Goal: Communication & Community: Answer question/provide support

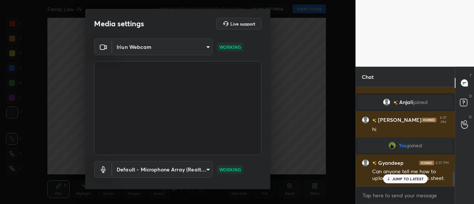
scroll to position [561, 0]
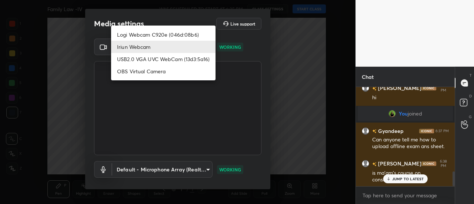
click at [176, 40] on body "1 2 3 4 5 6 7 C X Z C X Z E E Erase all H H Family Law -IV WAS SCHEDULED TO STA…" at bounding box center [237, 102] width 474 height 204
click at [156, 28] on ul "Logi Webcam C920e (046d:08b6) Iriun Webcam USB2.0 VGA UVC WebCam (13d3:5a16) OB…" at bounding box center [163, 53] width 104 height 55
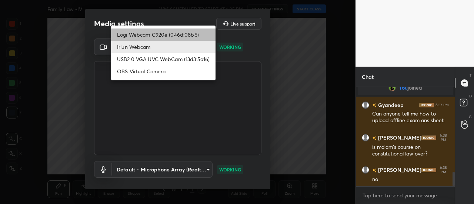
click at [168, 32] on li "Logi Webcam C920e (046d:08b6)" at bounding box center [163, 35] width 104 height 12
type input "bfdf6e9749fda72fa62dd39b8673869026ae3a59935418d763b6de5de5fe21f0"
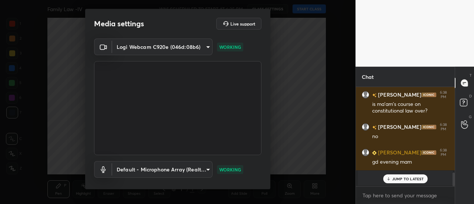
scroll to position [39, 0]
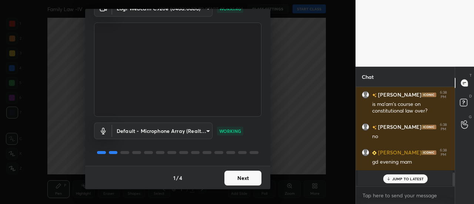
click at [241, 180] on button "Next" at bounding box center [243, 178] width 37 height 15
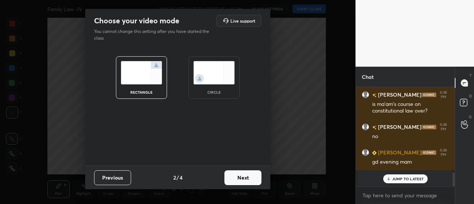
scroll to position [0, 0]
click at [249, 176] on button "Next" at bounding box center [243, 177] width 37 height 15
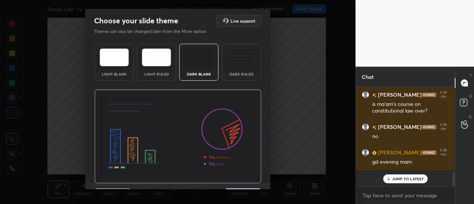
click at [242, 64] on img at bounding box center [241, 58] width 29 height 18
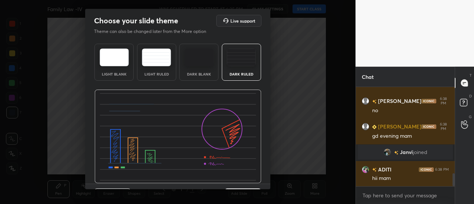
scroll to position [18, 0]
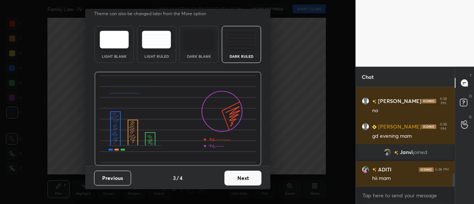
click at [239, 181] on button "Next" at bounding box center [243, 178] width 37 height 15
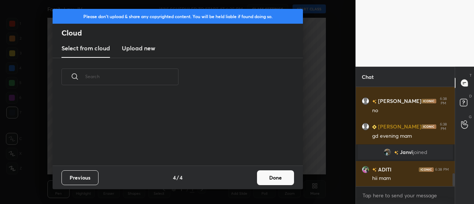
scroll to position [70, 238]
click at [146, 51] on h3 "Upload new" at bounding box center [138, 48] width 33 height 9
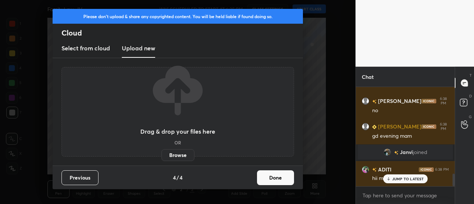
scroll to position [681, 0]
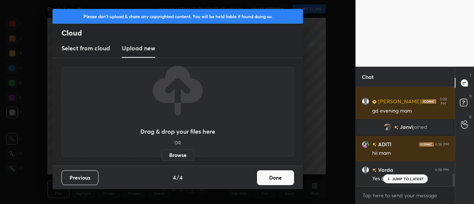
click at [177, 157] on label "Browse" at bounding box center [178, 155] width 33 height 12
click at [162, 157] on input "Browse" at bounding box center [162, 155] width 0 height 12
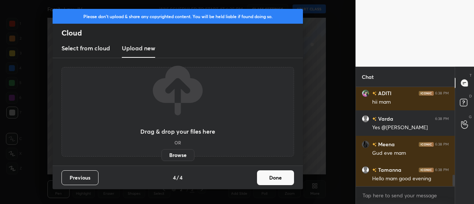
scroll to position [758, 0]
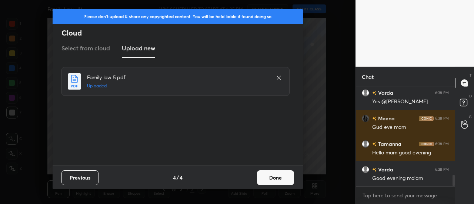
click at [276, 181] on button "Done" at bounding box center [275, 177] width 37 height 15
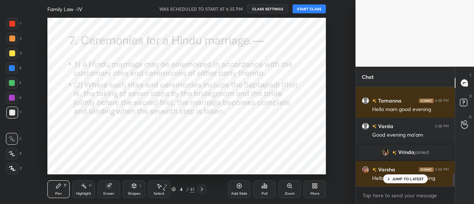
scroll to position [716, 0]
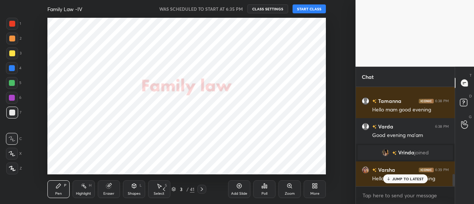
click at [307, 9] on button "START CLASS" at bounding box center [309, 8] width 33 height 9
click at [404, 179] on p "JUMP TO LATEST" at bounding box center [408, 179] width 32 height 4
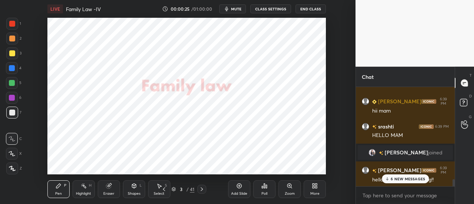
scroll to position [1323, 0]
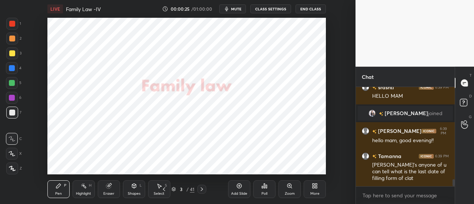
click at [408, 177] on div "[PERSON_NAME]'s anyone of u can tell what is the last date of filling form of c…" at bounding box center [410, 172] width 77 height 21
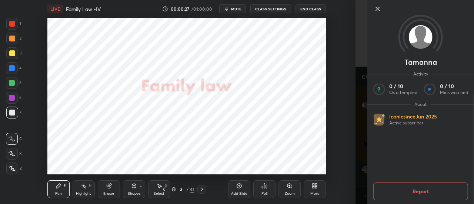
scroll to position [1400, 0]
click at [376, 13] on icon at bounding box center [377, 8] width 9 height 9
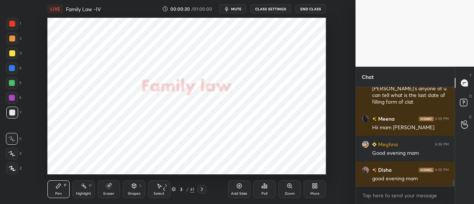
scroll to position [1417, 0]
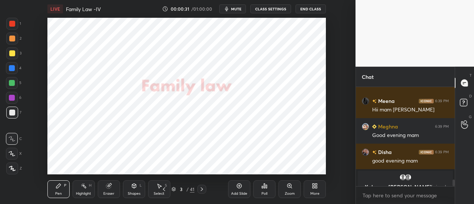
click at [409, 182] on div "Kalpana, [PERSON_NAME] joined" at bounding box center [405, 183] width 95 height 24
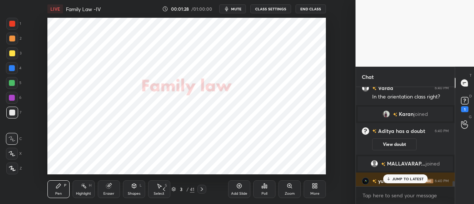
scroll to position [1774, 0]
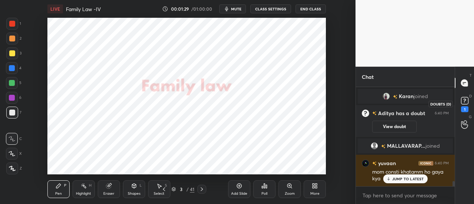
click at [467, 100] on rect at bounding box center [464, 100] width 7 height 7
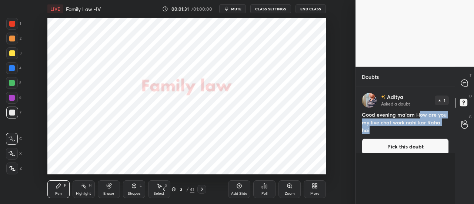
drag, startPoint x: 419, startPoint y: 117, endPoint x: 450, endPoint y: 119, distance: 30.8
click at [450, 119] on div "[PERSON_NAME] Asked a doubt 1 Good evening ma'am How are you my live chat work …" at bounding box center [405, 124] width 99 height 74
click at [472, 84] on div at bounding box center [465, 82] width 15 height 13
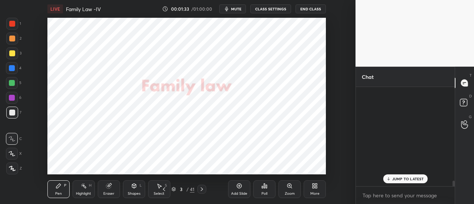
scroll to position [97, 97]
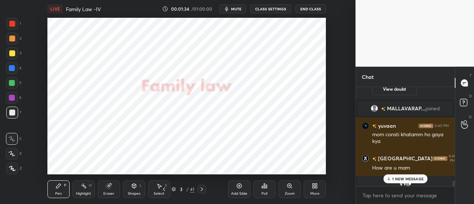
click at [411, 177] on p "1 NEW MESSAGE" at bounding box center [407, 179] width 31 height 4
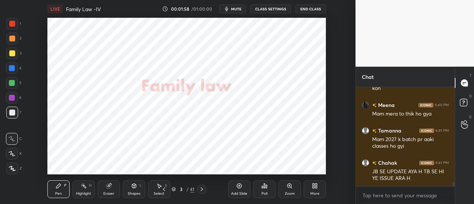
scroll to position [2153, 0]
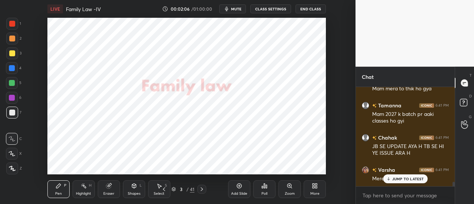
click at [396, 179] on p "JUMP TO LATEST" at bounding box center [408, 179] width 32 height 4
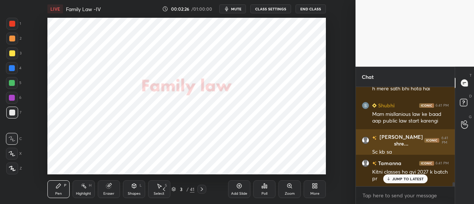
scroll to position [2300, 0]
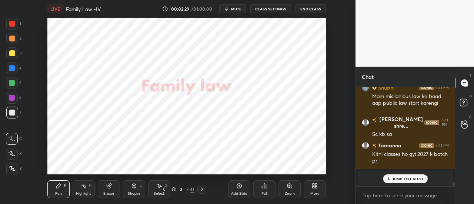
click at [13, 24] on div at bounding box center [12, 24] width 6 height 6
click at [410, 179] on p "JUMP TO LATEST" at bounding box center [408, 179] width 32 height 4
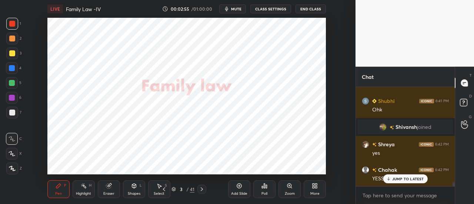
scroll to position [2284, 0]
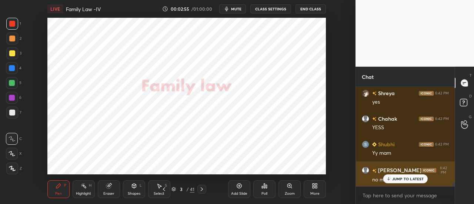
click at [408, 179] on p "JUMP TO LATEST" at bounding box center [408, 179] width 32 height 4
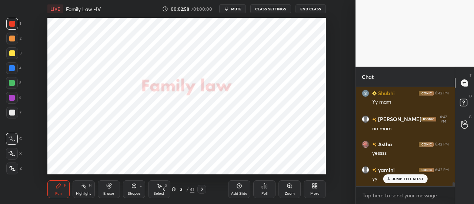
scroll to position [2386, 0]
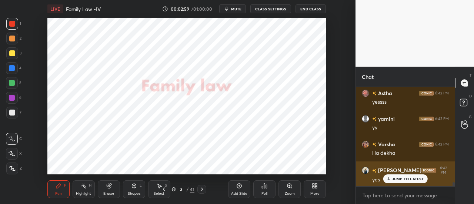
click at [412, 179] on p "JUMP TO LATEST" at bounding box center [408, 179] width 32 height 4
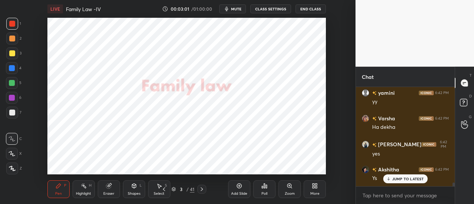
scroll to position [2488, 0]
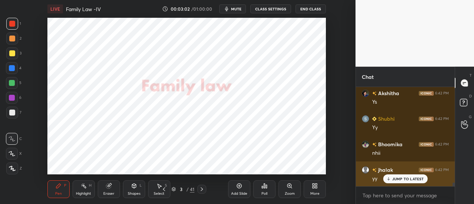
click at [417, 181] on p "JUMP TO LATEST" at bounding box center [408, 179] width 32 height 4
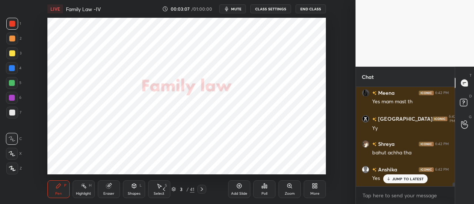
scroll to position [2641, 0]
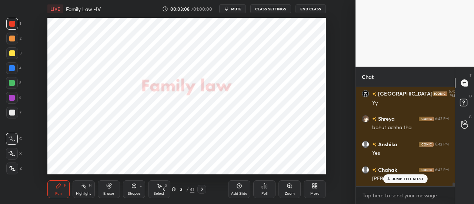
click at [395, 178] on p "JUMP TO LATEST" at bounding box center [408, 179] width 32 height 4
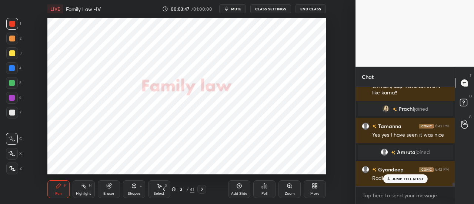
scroll to position [2644, 0]
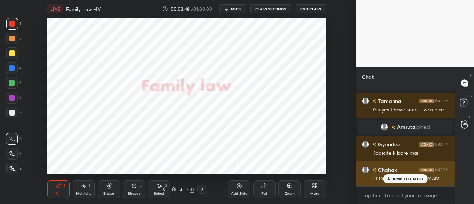
click at [407, 180] on p "JUMP TO LATEST" at bounding box center [408, 179] width 32 height 4
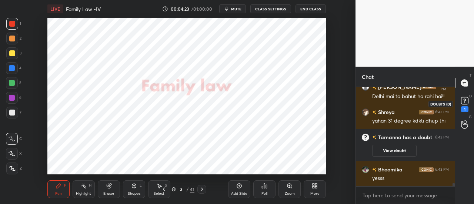
scroll to position [2826, 0]
click at [465, 102] on rect at bounding box center [464, 100] width 7 height 7
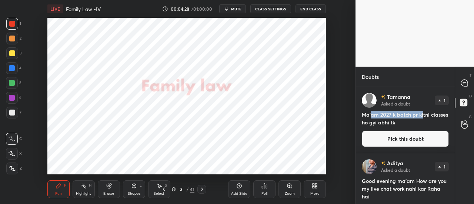
drag, startPoint x: 371, startPoint y: 114, endPoint x: 423, endPoint y: 116, distance: 51.9
click at [423, 116] on h4 "Ma'am 2027 k batch pr kitni classes ho gyi abhi tk" at bounding box center [405, 119] width 87 height 16
click at [461, 84] on icon at bounding box center [465, 83] width 8 height 8
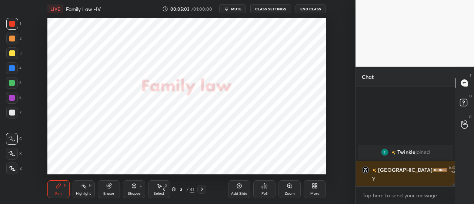
scroll to position [3044, 0]
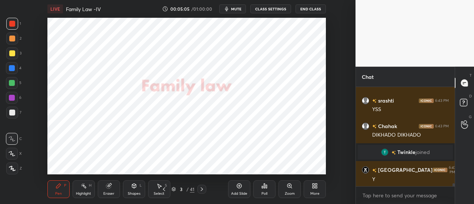
click at [314, 190] on div "More" at bounding box center [315, 189] width 22 height 18
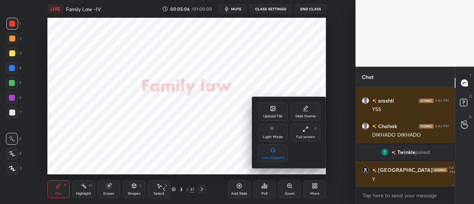
click at [279, 114] on div "Upload File" at bounding box center [273, 112] width 30 height 18
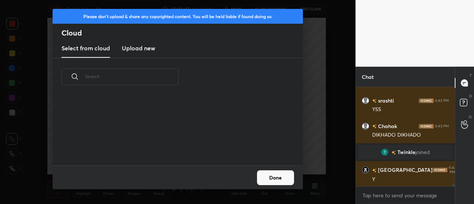
scroll to position [70, 238]
click at [130, 50] on h3 "Upload new" at bounding box center [138, 48] width 33 height 9
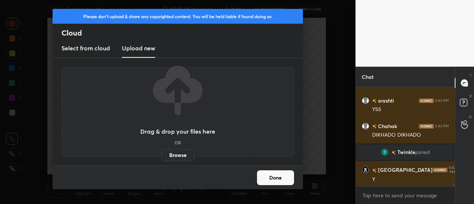
click at [176, 156] on label "Browse" at bounding box center [178, 155] width 33 height 12
click at [162, 156] on input "Browse" at bounding box center [162, 155] width 0 height 12
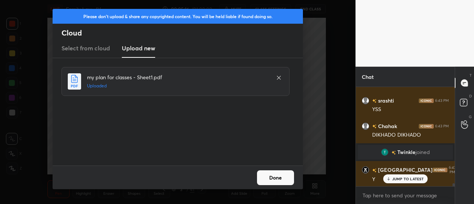
click at [271, 182] on button "Done" at bounding box center [275, 177] width 37 height 15
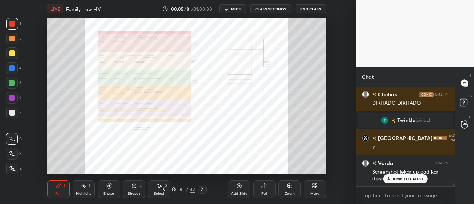
click at [399, 180] on p "JUMP TO LATEST" at bounding box center [408, 179] width 32 height 4
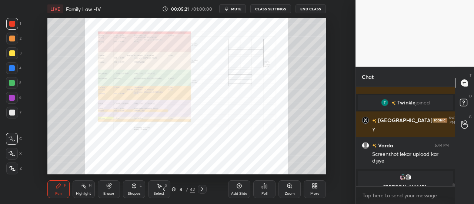
click at [290, 193] on div "Zoom" at bounding box center [290, 194] width 10 height 4
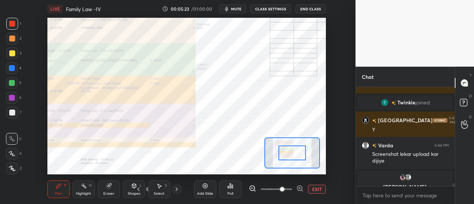
click at [280, 191] on span at bounding box center [282, 189] width 4 height 4
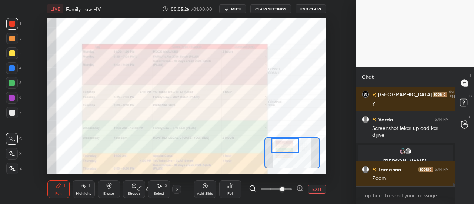
scroll to position [3077, 0]
drag, startPoint x: 289, startPoint y: 153, endPoint x: 282, endPoint y: 144, distance: 11.3
click at [282, 144] on div at bounding box center [285, 145] width 27 height 15
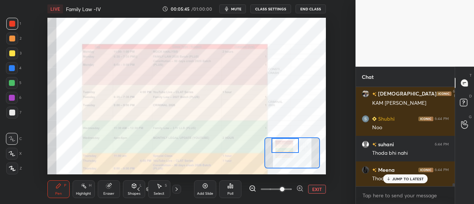
scroll to position [3264, 0]
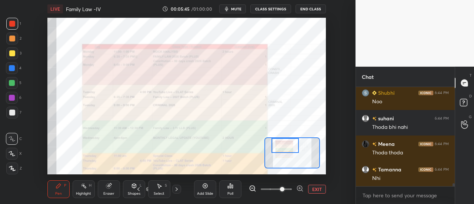
drag, startPoint x: 281, startPoint y: 190, endPoint x: 277, endPoint y: 190, distance: 3.7
click at [280, 190] on span at bounding box center [282, 189] width 4 height 4
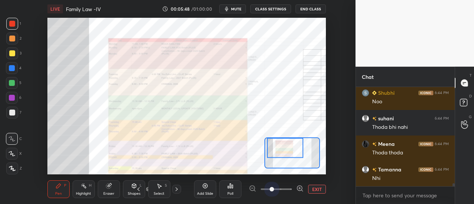
click at [267, 190] on span at bounding box center [276, 189] width 31 height 11
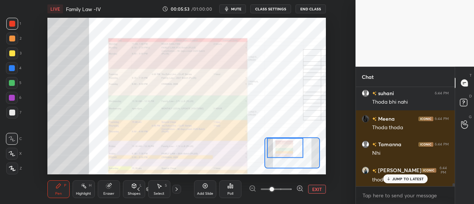
click at [403, 177] on p "JUMP TO LATEST" at bounding box center [408, 179] width 32 height 4
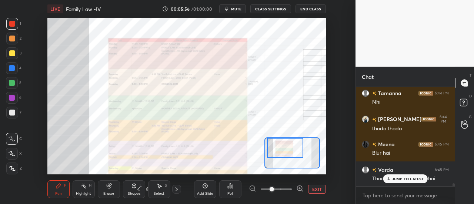
scroll to position [3391, 0]
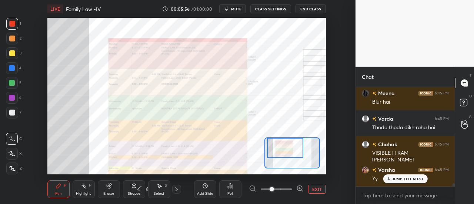
click at [398, 180] on p "JUMP TO LATEST" at bounding box center [408, 179] width 32 height 4
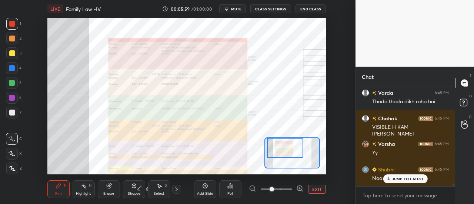
scroll to position [3442, 0]
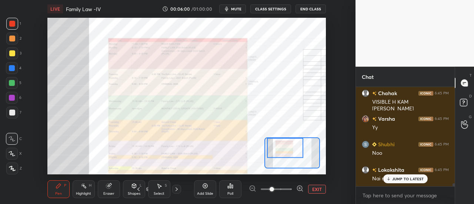
click at [13, 24] on div at bounding box center [12, 24] width 6 height 6
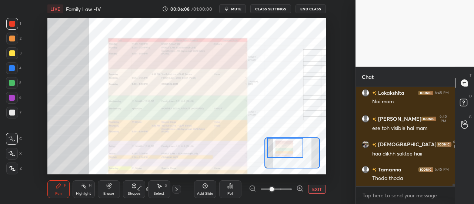
scroll to position [3545, 0]
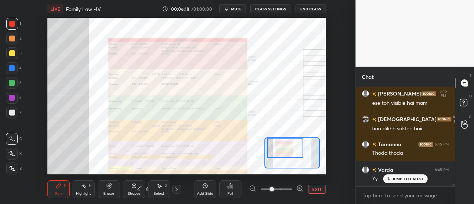
click at [400, 178] on p "JUMP TO LATEST" at bounding box center [408, 179] width 32 height 4
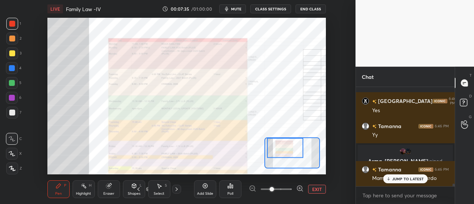
scroll to position [3665, 0]
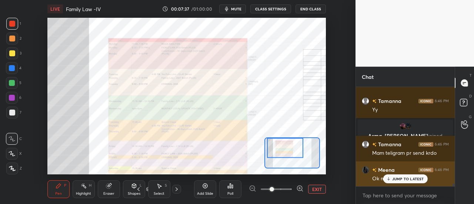
click at [402, 180] on p "JUMP TO LATEST" at bounding box center [408, 179] width 32 height 4
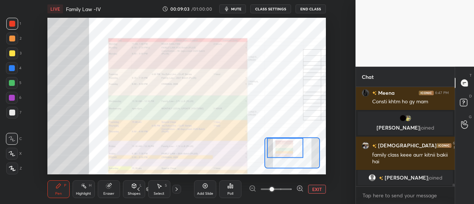
scroll to position [3621, 0]
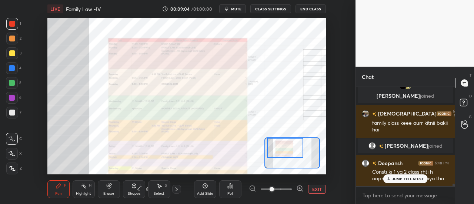
click at [392, 179] on div "JUMP TO LATEST" at bounding box center [405, 178] width 44 height 9
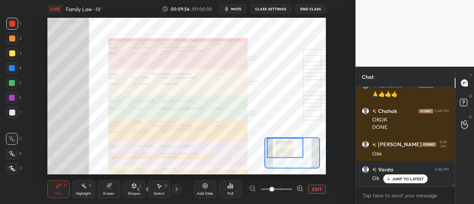
scroll to position [3782, 0]
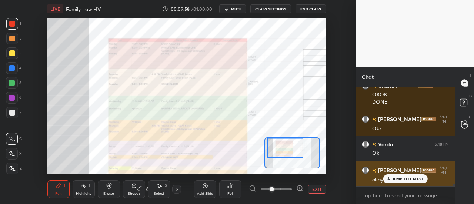
click at [412, 178] on p "JUMP TO LATEST" at bounding box center [408, 179] width 32 height 4
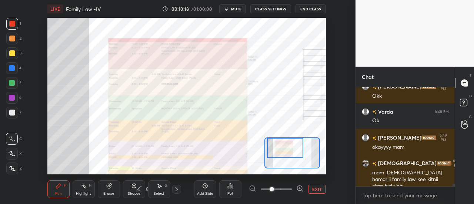
scroll to position [3839, 0]
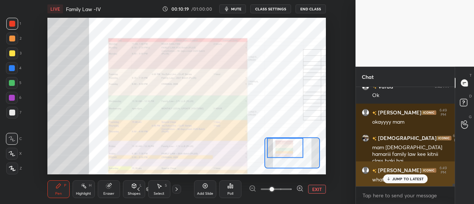
click at [405, 177] on p "JUMP TO LATEST" at bounding box center [408, 179] width 32 height 4
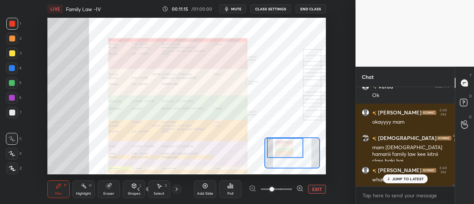
scroll to position [3955, 0]
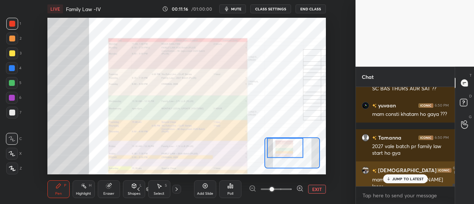
click at [413, 182] on div "JUMP TO LATEST" at bounding box center [405, 178] width 44 height 9
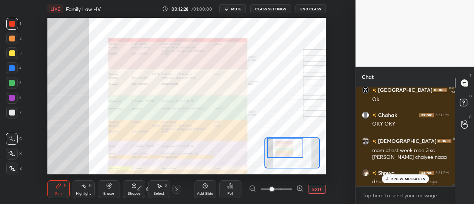
scroll to position [4244, 0]
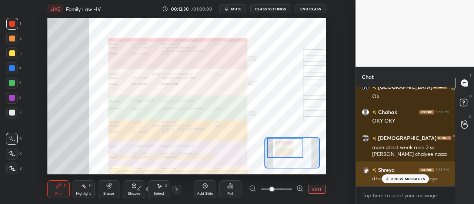
click at [405, 179] on p "9 NEW MESSAGES" at bounding box center [408, 179] width 34 height 4
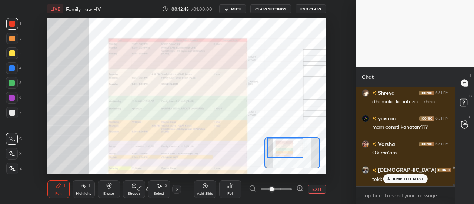
scroll to position [4346, 0]
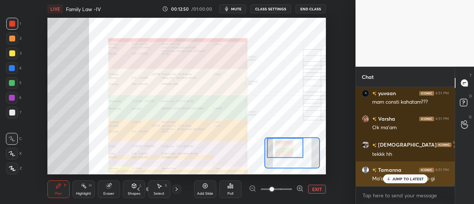
click at [404, 182] on div "JUMP TO LATEST" at bounding box center [405, 178] width 44 height 9
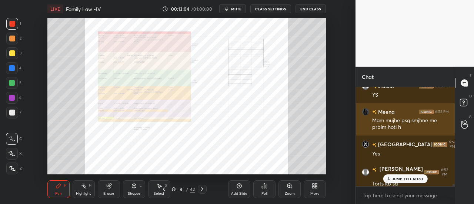
scroll to position [4506, 0]
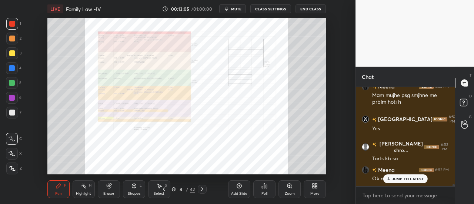
click at [234, 192] on div "Add Slide" at bounding box center [239, 194] width 16 height 4
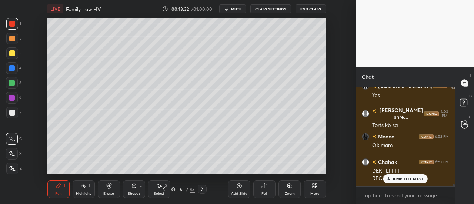
scroll to position [4565, 0]
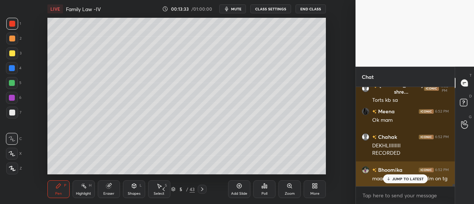
click at [415, 180] on p "JUMP TO LATEST" at bounding box center [408, 179] width 32 height 4
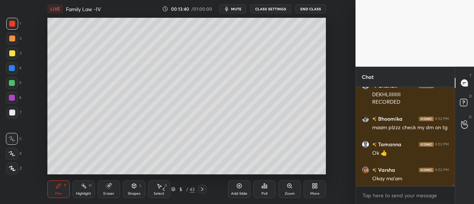
scroll to position [4642, 0]
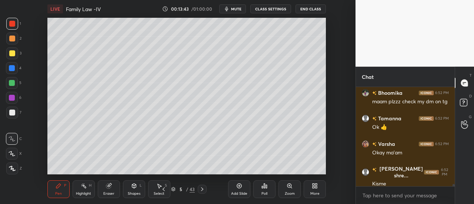
click at [235, 192] on div "Add Slide" at bounding box center [239, 194] width 16 height 4
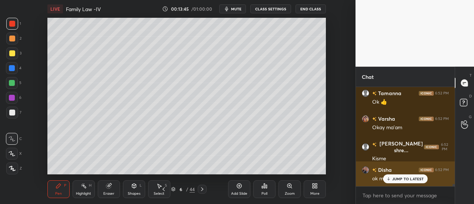
click at [391, 178] on icon at bounding box center [388, 179] width 5 height 4
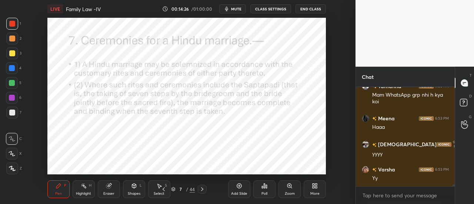
scroll to position [4885, 0]
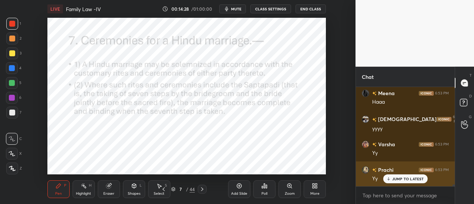
click at [413, 177] on p "JUMP TO LATEST" at bounding box center [408, 179] width 32 height 4
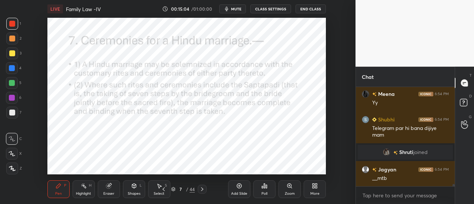
scroll to position [4675, 0]
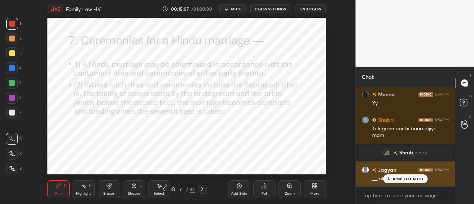
click at [409, 178] on p "JUMP TO LATEST" at bounding box center [408, 179] width 32 height 4
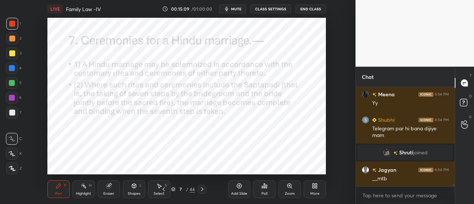
click at [238, 193] on div "Add Slide" at bounding box center [239, 194] width 16 height 4
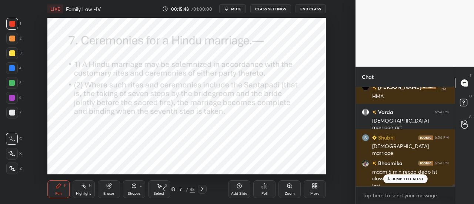
scroll to position [4960, 0]
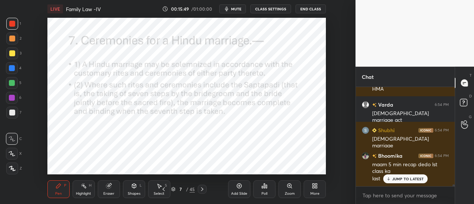
click at [236, 192] on div "Add Slide" at bounding box center [239, 194] width 16 height 4
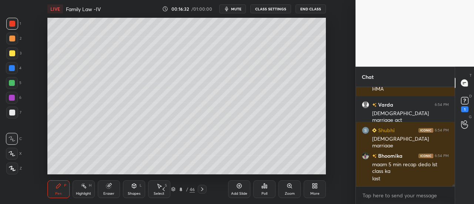
click at [243, 190] on div "Add Slide" at bounding box center [239, 189] width 22 height 18
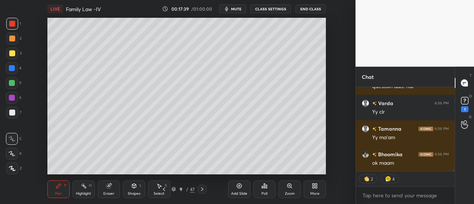
scroll to position [5110, 0]
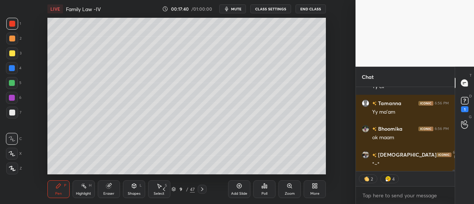
click at [241, 195] on div "Add Slide" at bounding box center [239, 194] width 16 height 4
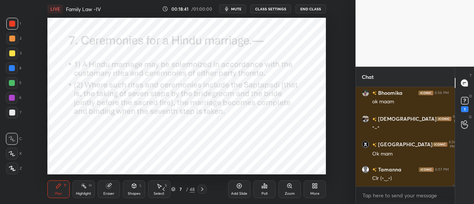
scroll to position [5184, 0]
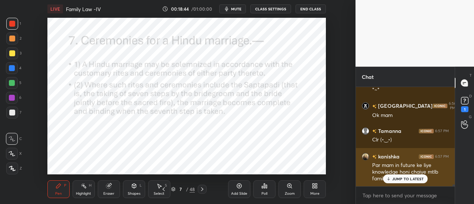
click at [399, 179] on p "JUMP TO LATEST" at bounding box center [408, 179] width 32 height 4
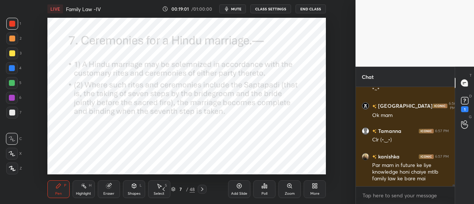
scroll to position [5202, 0]
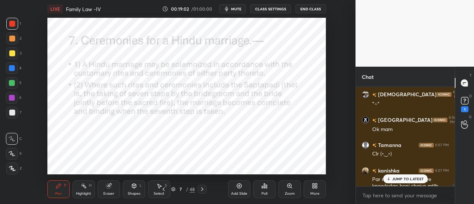
click at [406, 179] on p "JUMP TO LATEST" at bounding box center [408, 179] width 32 height 4
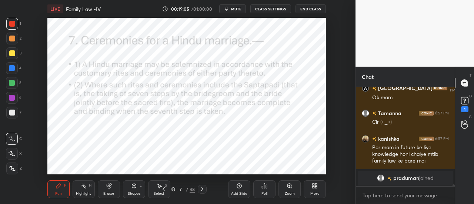
click at [380, 53] on video at bounding box center [415, 33] width 119 height 67
click at [465, 99] on icon at bounding box center [464, 100] width 3 height 3
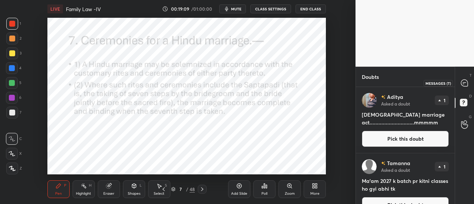
click at [462, 81] on icon at bounding box center [464, 83] width 7 height 7
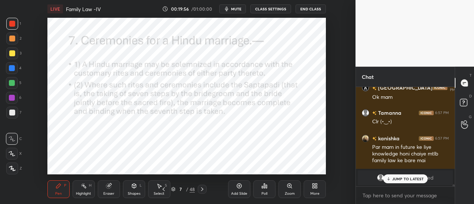
scroll to position [5255, 0]
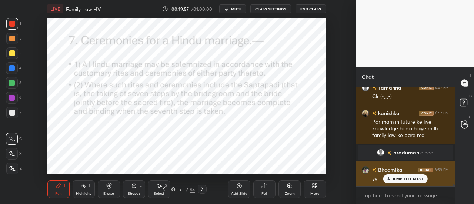
click at [401, 176] on div "JUMP TO LATEST" at bounding box center [405, 178] width 44 height 9
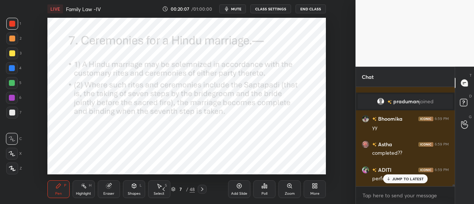
scroll to position [5332, 0]
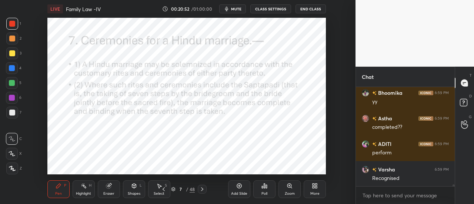
click at [245, 190] on div "Add Slide" at bounding box center [239, 189] width 22 height 18
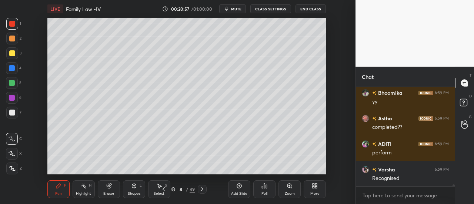
scroll to position [5358, 0]
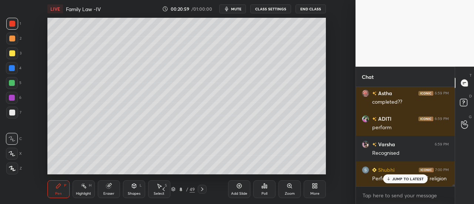
click at [412, 173] on div "[PERSON_NAME] 7:00 PM" at bounding box center [405, 170] width 87 height 8
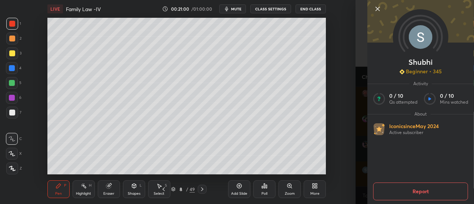
click at [373, 11] on icon at bounding box center [377, 8] width 9 height 9
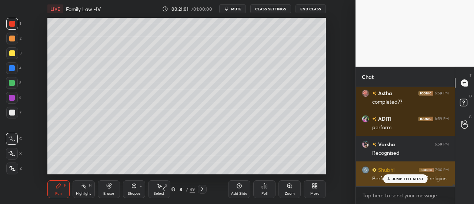
click at [412, 180] on p "JUMP TO LATEST" at bounding box center [408, 179] width 32 height 4
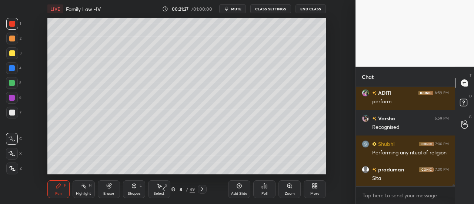
scroll to position [5409, 0]
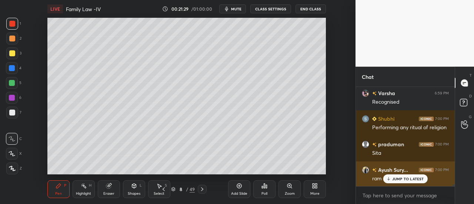
click at [402, 176] on div "JUMP TO LATEST" at bounding box center [405, 178] width 44 height 9
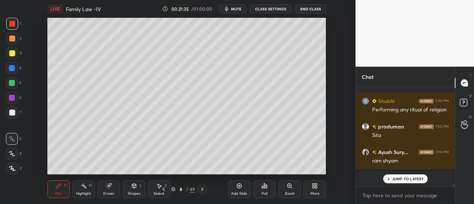
scroll to position [5234, 0]
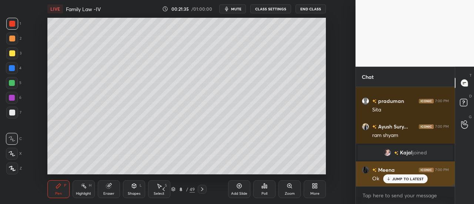
click at [416, 177] on p "JUMP TO LATEST" at bounding box center [408, 179] width 32 height 4
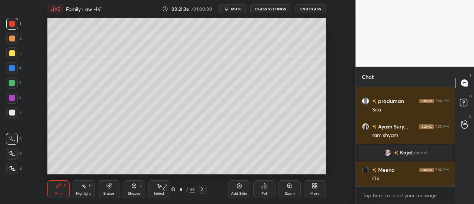
click at [239, 190] on div "Add Slide" at bounding box center [239, 189] width 22 height 18
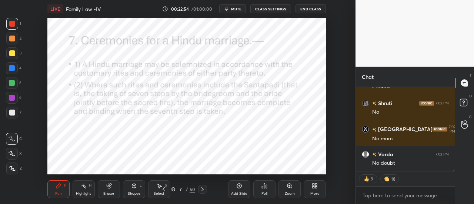
scroll to position [5581, 0]
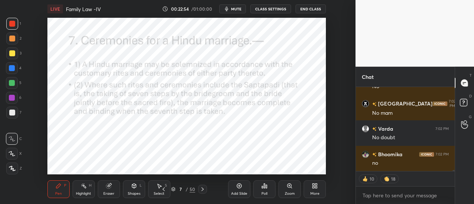
click at [12, 54] on div at bounding box center [12, 53] width 6 height 6
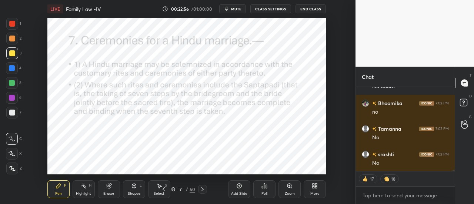
click at [8, 67] on div at bounding box center [12, 68] width 12 height 12
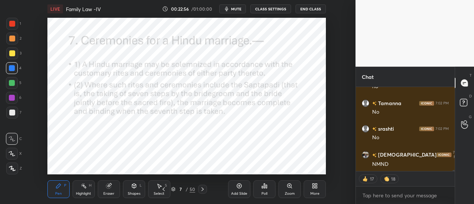
click at [16, 167] on div at bounding box center [12, 169] width 12 height 12
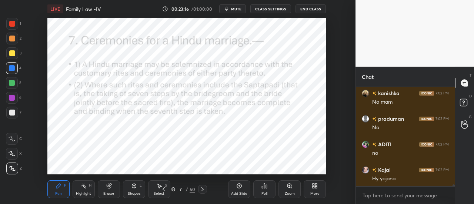
scroll to position [5821, 0]
click at [243, 186] on div "Add Slide" at bounding box center [239, 189] width 22 height 18
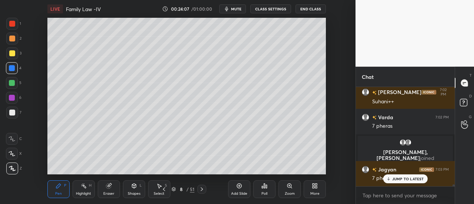
scroll to position [5832, 0]
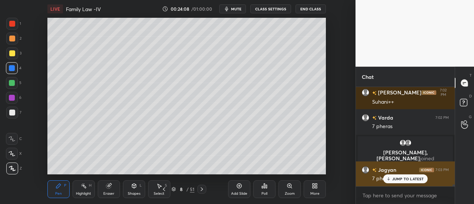
click at [404, 180] on p "JUMP TO LATEST" at bounding box center [408, 179] width 32 height 4
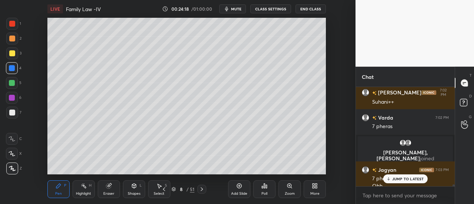
scroll to position [5839, 0]
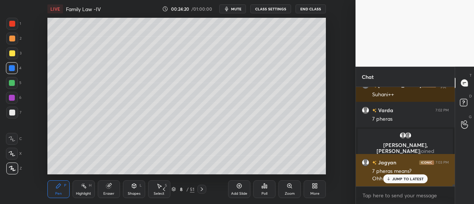
click at [395, 181] on p "JUMP TO LATEST" at bounding box center [408, 179] width 32 height 4
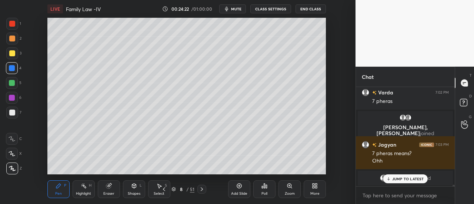
click at [406, 180] on p "JUMP TO LATEST" at bounding box center [408, 179] width 32 height 4
click at [245, 187] on div "Add Slide" at bounding box center [239, 189] width 22 height 18
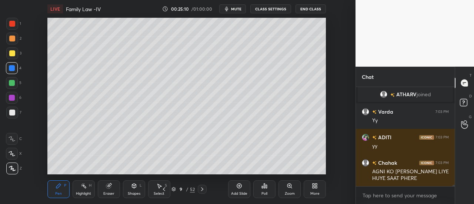
scroll to position [5930, 0]
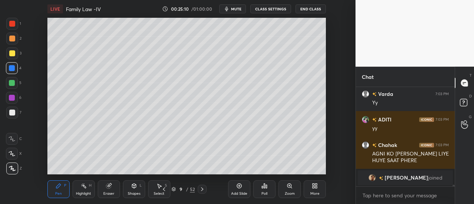
click at [242, 188] on icon at bounding box center [239, 186] width 6 height 6
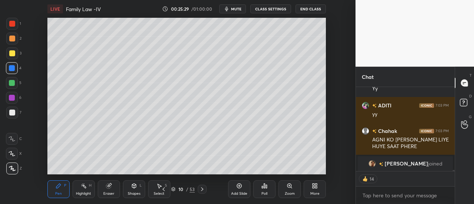
scroll to position [5957, 0]
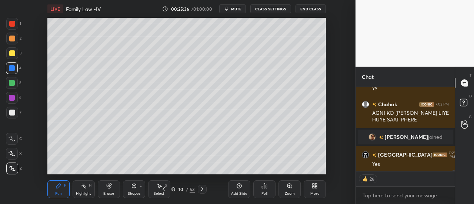
click at [17, 106] on div "6" at bounding box center [14, 99] width 16 height 15
click at [14, 112] on div at bounding box center [12, 113] width 6 height 6
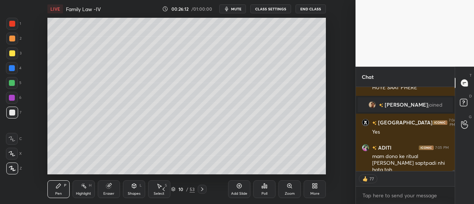
click at [239, 188] on icon at bounding box center [239, 186] width 6 height 6
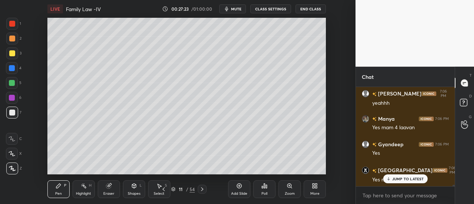
scroll to position [6211, 0]
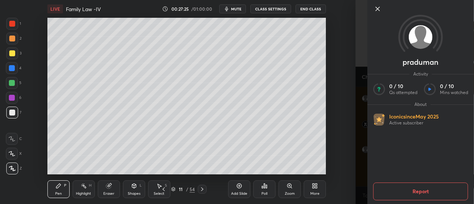
click at [378, 7] on icon at bounding box center [377, 8] width 9 height 9
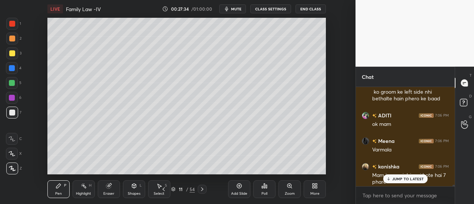
scroll to position [6294, 0]
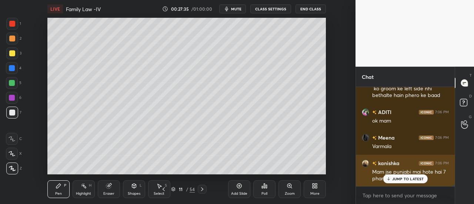
click at [408, 178] on p "JUMP TO LATEST" at bounding box center [408, 179] width 32 height 4
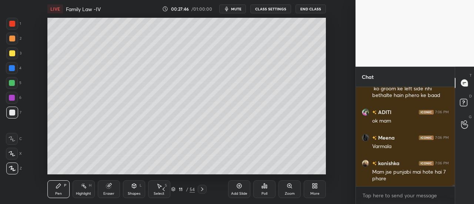
click at [239, 186] on icon at bounding box center [239, 186] width 2 height 2
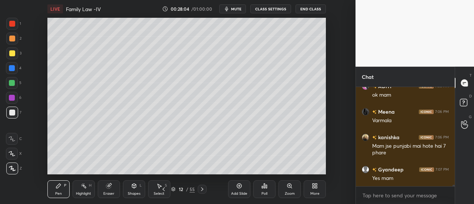
scroll to position [6345, 0]
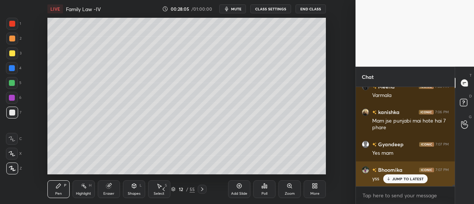
click at [398, 183] on div "JUMP TO LATEST" at bounding box center [405, 178] width 44 height 9
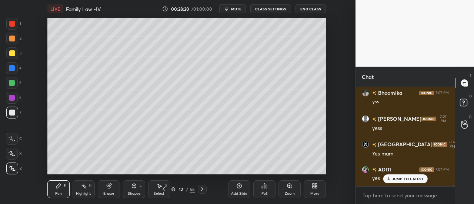
scroll to position [6448, 0]
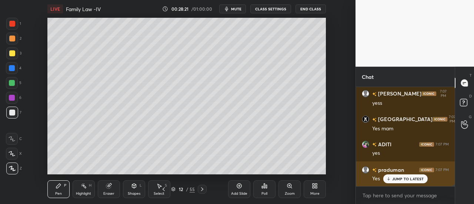
click at [392, 182] on div "JUMP TO LATEST" at bounding box center [405, 178] width 44 height 9
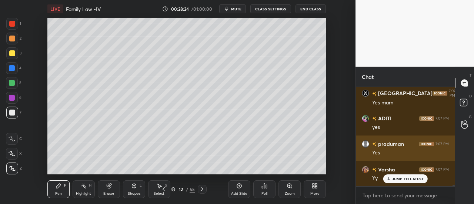
scroll to position [6499, 0]
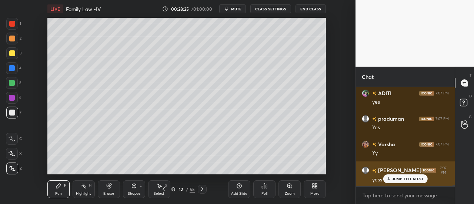
click at [401, 178] on p "JUMP TO LATEST" at bounding box center [408, 179] width 32 height 4
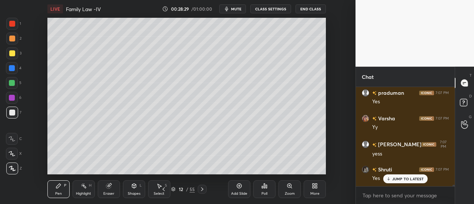
scroll to position [6550, 0]
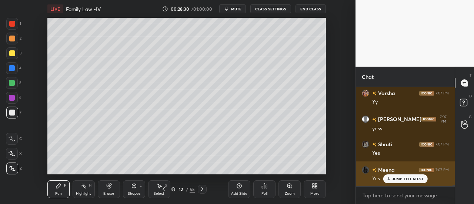
click at [398, 178] on p "JUMP TO LATEST" at bounding box center [408, 179] width 32 height 4
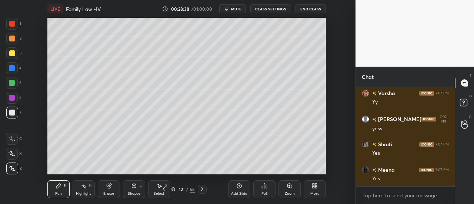
click at [237, 185] on icon at bounding box center [239, 186] width 6 height 6
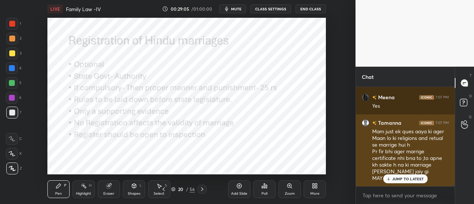
scroll to position [6648, 0]
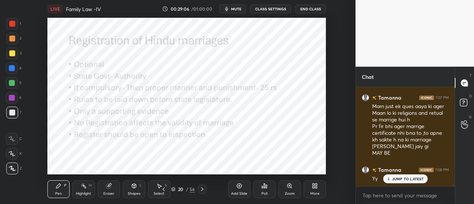
click at [16, 23] on div at bounding box center [12, 24] width 12 height 12
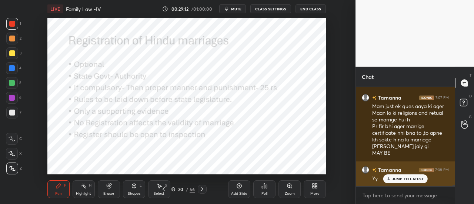
click at [416, 179] on p "JUMP TO LATEST" at bounding box center [408, 179] width 32 height 4
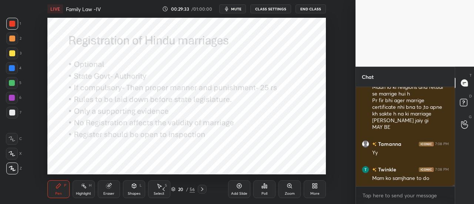
scroll to position [6699, 0]
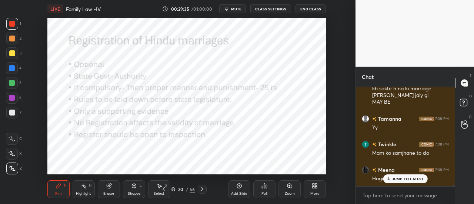
click at [408, 185] on div "Meena 7:08 PM Hogi valid" at bounding box center [405, 175] width 99 height 26
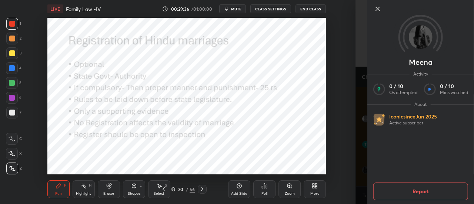
click at [379, 8] on icon at bounding box center [377, 8] width 9 height 9
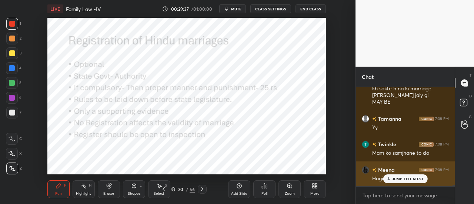
click at [398, 177] on p "JUMP TO LATEST" at bounding box center [408, 179] width 32 height 4
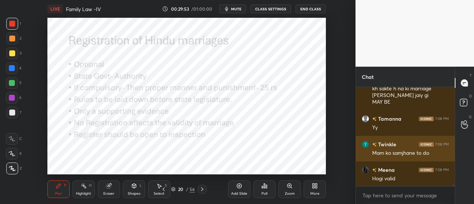
scroll to position [6738, 0]
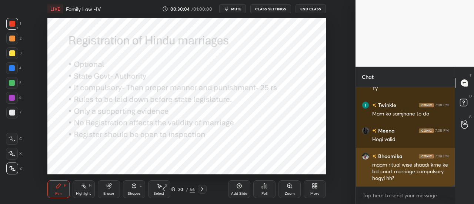
click at [382, 172] on div "maam ritual wise shaadi krne ke bd court marriage compulsory hogyi hh?" at bounding box center [410, 172] width 77 height 21
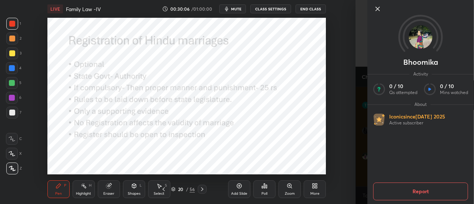
click at [375, 10] on icon at bounding box center [377, 8] width 9 height 9
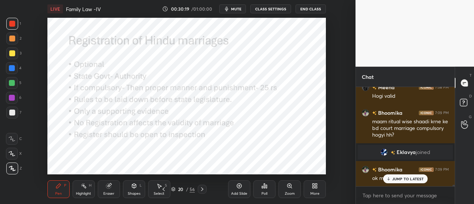
scroll to position [6573, 0]
click at [415, 181] on p "JUMP TO LATEST" at bounding box center [408, 179] width 32 height 4
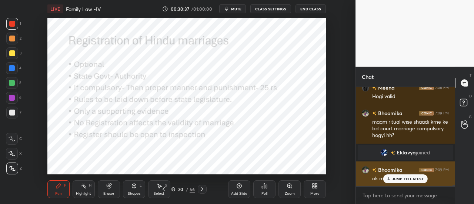
click at [411, 177] on p "JUMP TO LATEST" at bounding box center [408, 179] width 32 height 4
click at [410, 177] on p "JUMP TO LATEST" at bounding box center [408, 179] width 32 height 4
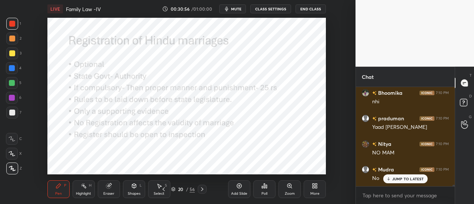
scroll to position [6778, 0]
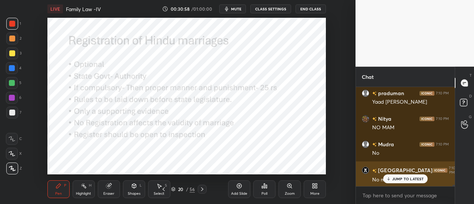
click at [405, 177] on p "JUMP TO LATEST" at bounding box center [408, 179] width 32 height 4
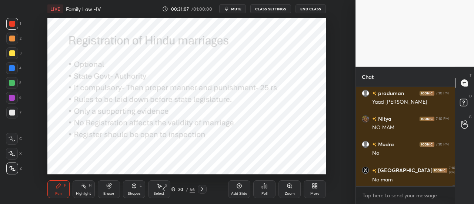
click at [238, 190] on div "Add Slide" at bounding box center [239, 189] width 22 height 18
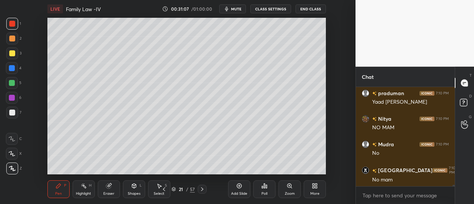
scroll to position [6804, 0]
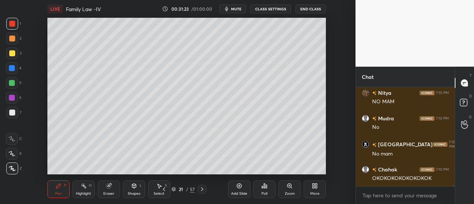
click at [239, 9] on span "mute" at bounding box center [236, 8] width 10 height 5
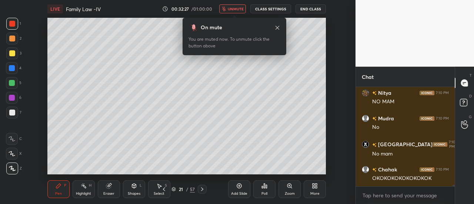
scroll to position [3, 2]
click at [242, 14] on div "On mute You are muted now. To unmute click the button above" at bounding box center [235, 34] width 104 height 42
click at [233, 11] on span "unmute" at bounding box center [236, 8] width 16 height 5
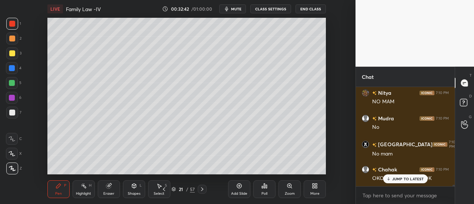
scroll to position [6836, 0]
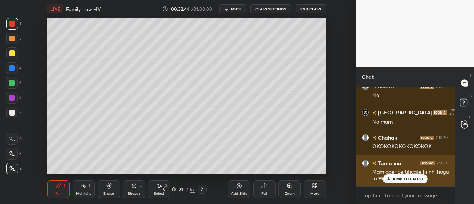
click at [409, 178] on p "JUMP TO LATEST" at bounding box center [408, 179] width 32 height 4
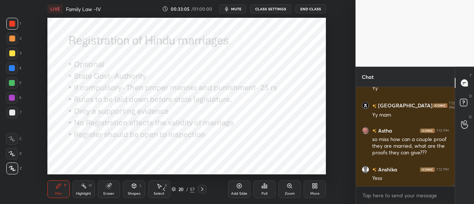
scroll to position [7002, 0]
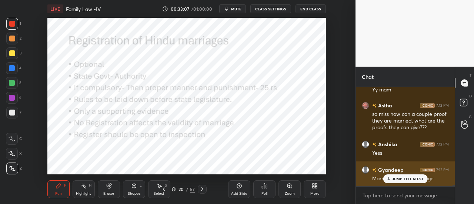
click at [406, 178] on p "JUMP TO LATEST" at bounding box center [408, 179] width 32 height 4
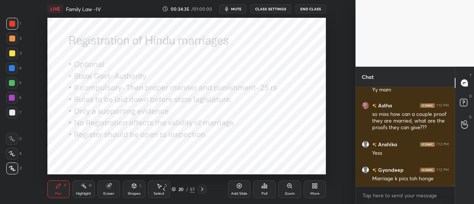
scroll to position [7028, 0]
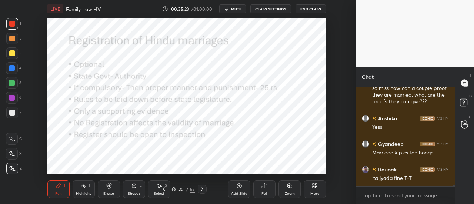
click at [249, 189] on div "Add Slide" at bounding box center [239, 189] width 22 height 18
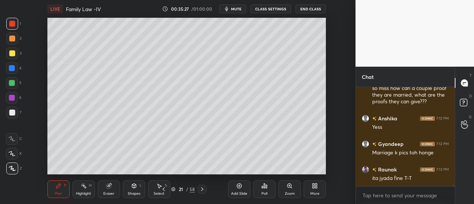
scroll to position [7067, 0]
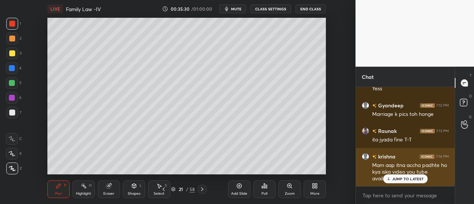
click at [400, 183] on div "JUMP TO LATEST" at bounding box center [405, 178] width 44 height 9
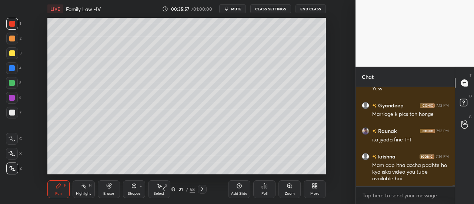
click at [233, 185] on div "Add Slide" at bounding box center [239, 189] width 22 height 18
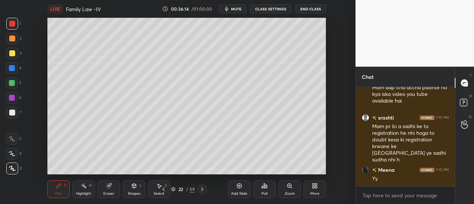
scroll to position [7171, 0]
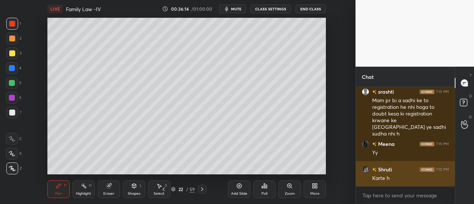
click at [397, 179] on div "Karte h" at bounding box center [410, 178] width 77 height 7
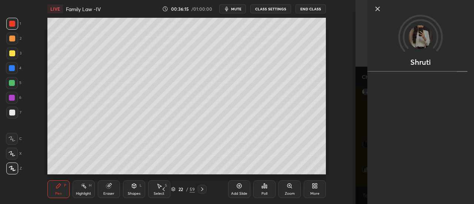
scroll to position [7196, 0]
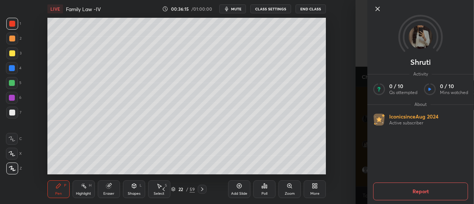
click at [379, 10] on icon at bounding box center [378, 9] width 4 height 4
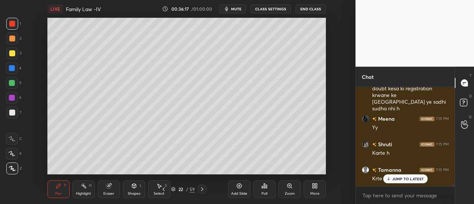
click at [16, 110] on div at bounding box center [12, 113] width 12 height 12
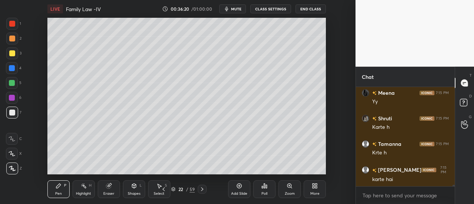
scroll to position [7247, 0]
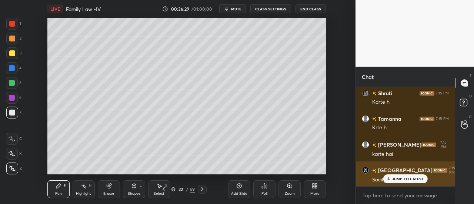
click at [392, 182] on div "JUMP TO LATEST" at bounding box center [405, 178] width 44 height 9
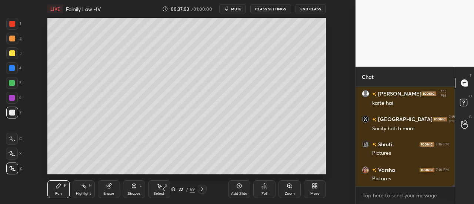
scroll to position [7324, 0]
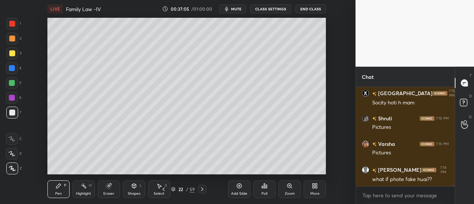
click at [242, 188] on icon at bounding box center [239, 186] width 6 height 6
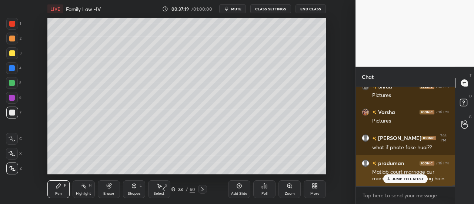
click at [396, 181] on p "JUMP TO LATEST" at bounding box center [408, 179] width 32 height 4
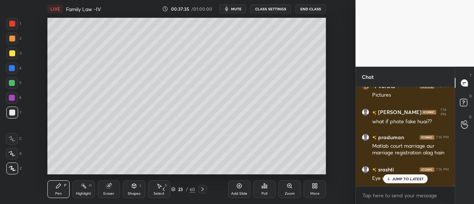
scroll to position [7420, 0]
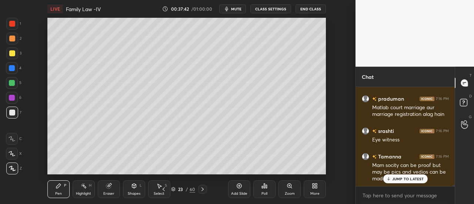
click at [410, 188] on div "x" at bounding box center [405, 195] width 99 height 17
click at [401, 180] on p "JUMP TO LATEST" at bounding box center [408, 179] width 32 height 4
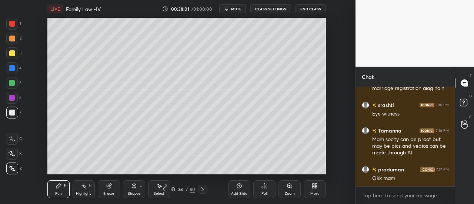
click at [237, 186] on icon at bounding box center [239, 186] width 5 height 5
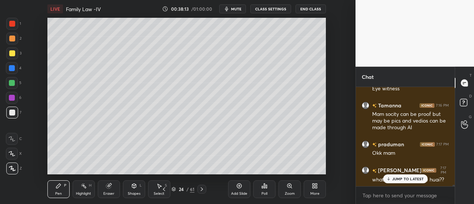
click at [396, 182] on div "JUMP TO LATEST" at bounding box center [405, 178] width 44 height 9
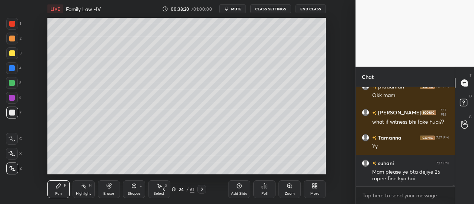
scroll to position [7569, 0]
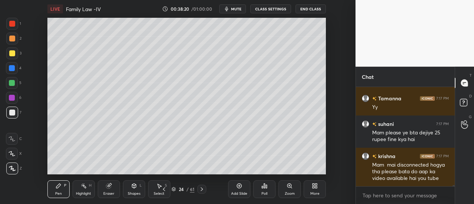
click at [233, 181] on div "Add Slide" at bounding box center [239, 189] width 22 height 18
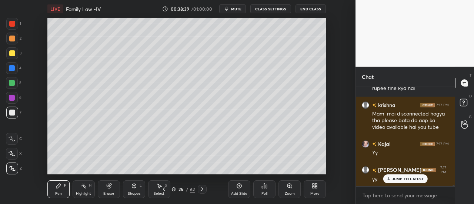
scroll to position [7652, 0]
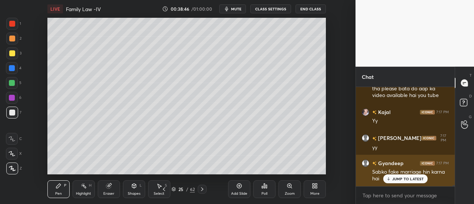
click at [399, 179] on p "JUMP TO LATEST" at bounding box center [408, 179] width 32 height 4
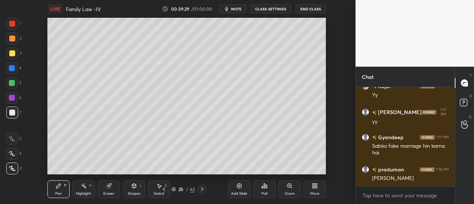
click at [241, 188] on icon at bounding box center [239, 186] width 5 height 5
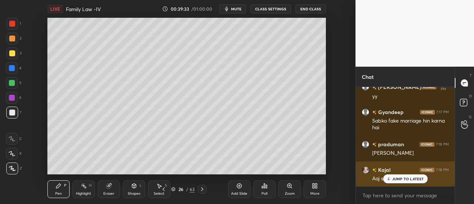
click at [399, 177] on p "JUMP TO LATEST" at bounding box center [408, 179] width 32 height 4
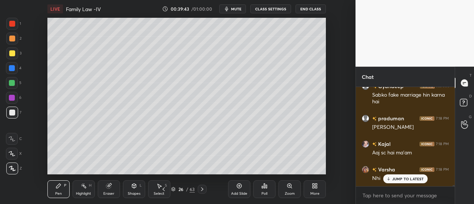
scroll to position [7754, 0]
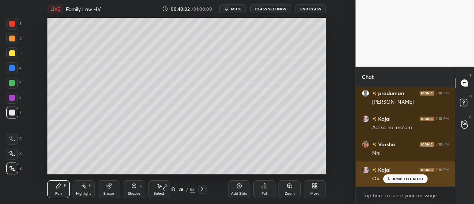
click at [400, 181] on p "JUMP TO LATEST" at bounding box center [408, 179] width 32 height 4
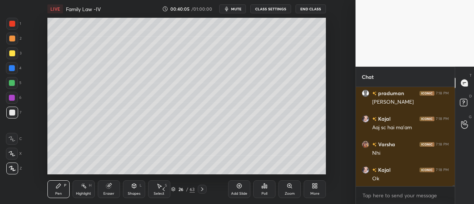
scroll to position [7780, 0]
click at [200, 190] on icon at bounding box center [202, 189] width 6 height 6
click at [200, 192] on icon at bounding box center [202, 189] width 6 height 6
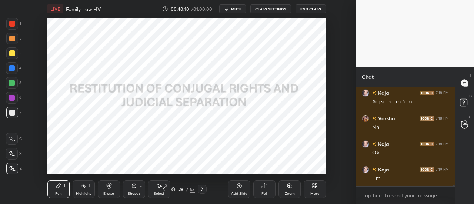
click at [202, 189] on icon at bounding box center [202, 189] width 6 height 6
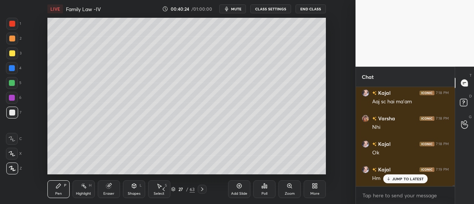
scroll to position [7812, 0]
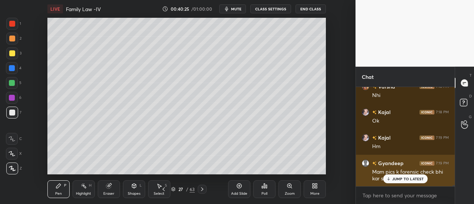
click at [403, 178] on p "JUMP TO LATEST" at bounding box center [408, 179] width 32 height 4
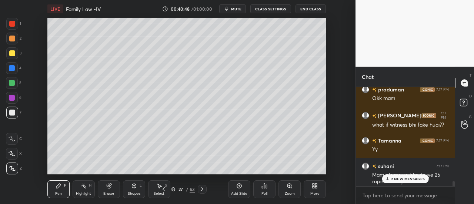
scroll to position [7526, 0]
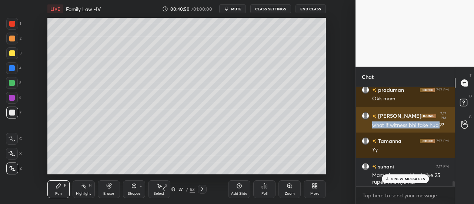
drag, startPoint x: 369, startPoint y: 122, endPoint x: 440, endPoint y: 120, distance: 71.5
click at [440, 120] on div "[PERSON_NAME] 7:17 PM what if witness bhi fake huai??" at bounding box center [405, 120] width 99 height 27
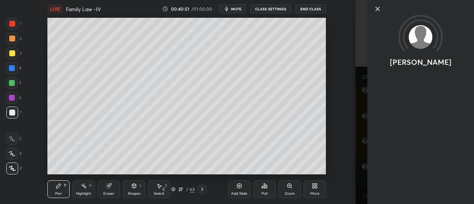
copy div "what if witness bhi fake huai"
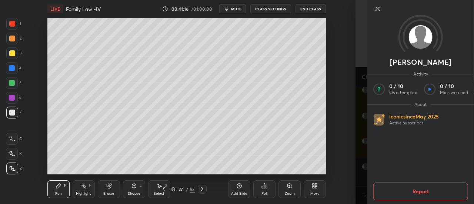
click at [376, 8] on icon at bounding box center [377, 8] width 9 height 9
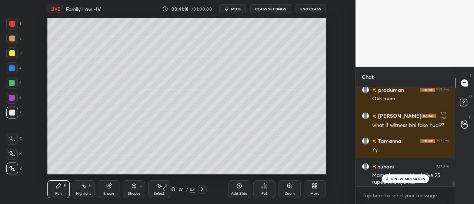
click at [409, 179] on p "4 NEW MESSAGES" at bounding box center [408, 179] width 34 height 4
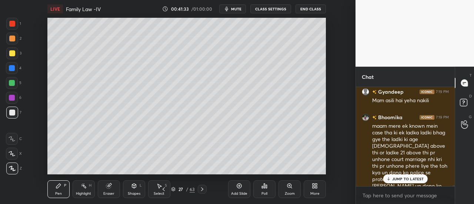
scroll to position [7967, 0]
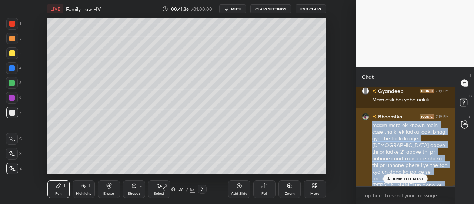
drag, startPoint x: 372, startPoint y: 125, endPoint x: 444, endPoint y: 180, distance: 91.1
click at [444, 180] on div "[PERSON_NAME] 7:19 PM maam mere ek known mein case tha ki ek ladka ladki bhag g…" at bounding box center [405, 154] width 99 height 92
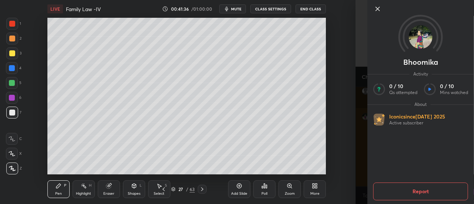
copy div "maam mere ek known mein case tha ki ek ladka ladki bhag gye the ladki ki age [D…"
click at [379, 14] on div at bounding box center [420, 21] width 107 height 43
click at [375, 7] on icon at bounding box center [377, 8] width 9 height 9
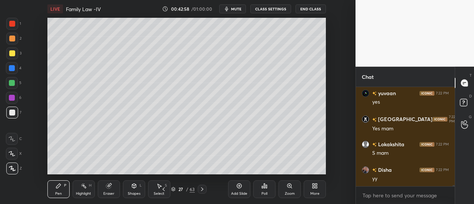
scroll to position [8569, 0]
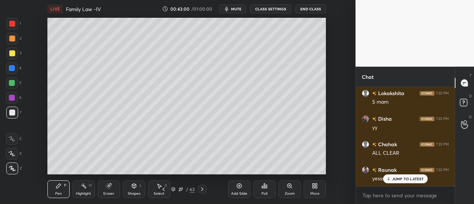
click at [239, 192] on div "Add Slide" at bounding box center [239, 194] width 16 height 4
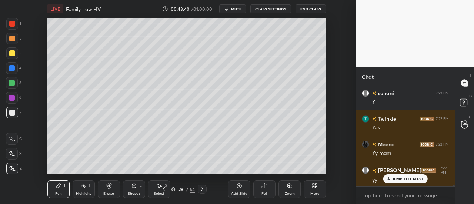
scroll to position [8816, 0]
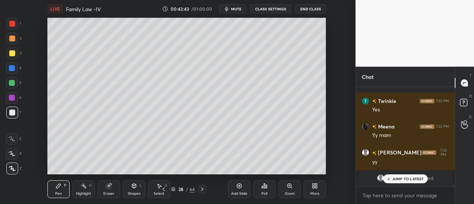
click at [390, 176] on div "JUMP TO LATEST" at bounding box center [405, 178] width 44 height 9
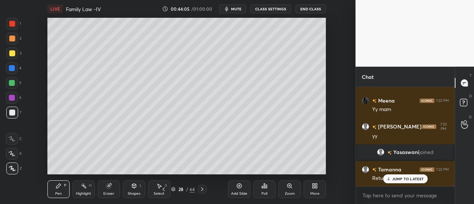
scroll to position [8084, 0]
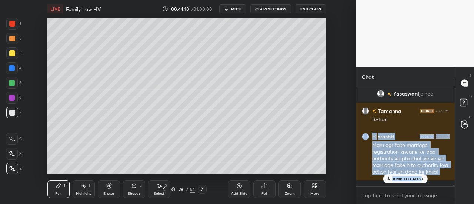
drag, startPoint x: 369, startPoint y: 143, endPoint x: 420, endPoint y: 177, distance: 61.6
click at [420, 177] on div "[PERSON_NAME] 7:22 PM ALL CLEAR [PERSON_NAME] 7:22 PM yesss! [PERSON_NAME] 7:22…" at bounding box center [405, 136] width 99 height 99
click at [420, 177] on p "JUMP TO LATEST" at bounding box center [408, 179] width 32 height 4
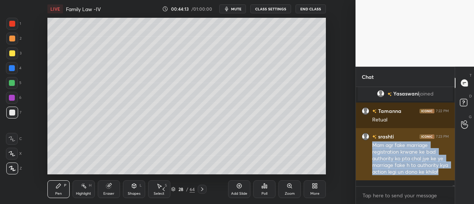
drag, startPoint x: 373, startPoint y: 145, endPoint x: 388, endPoint y: 177, distance: 36.0
click at [388, 176] on div "Mam agr fake marriage registration krwane ke bad authority ko pta chal jye ke y…" at bounding box center [410, 159] width 77 height 34
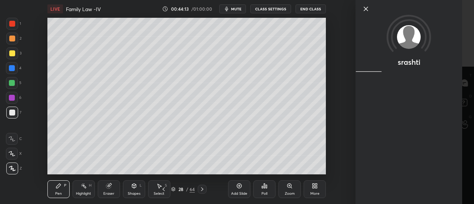
copy div "Mam agr fake marriage registration krwane ke bad authority ko pta chal jye ke y…"
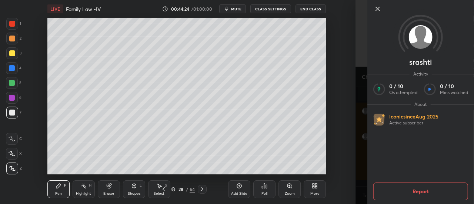
click at [380, 9] on icon at bounding box center [377, 8] width 9 height 9
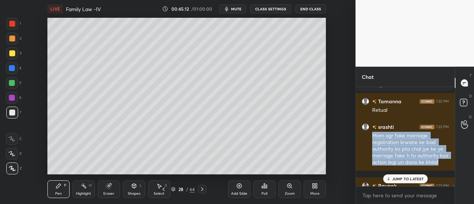
scroll to position [8093, 0]
click at [223, 192] on div "28 / 64" at bounding box center [183, 189] width 90 height 9
click at [230, 192] on div "Add Slide" at bounding box center [239, 189] width 22 height 18
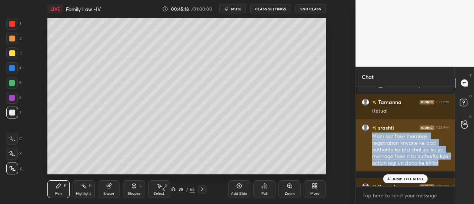
scroll to position [8142, 0]
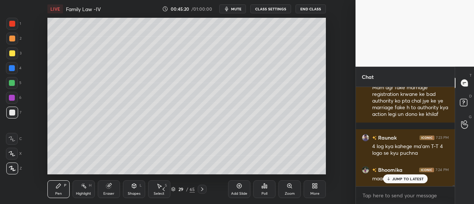
click at [404, 177] on p "JUMP TO LATEST" at bounding box center [408, 179] width 32 height 4
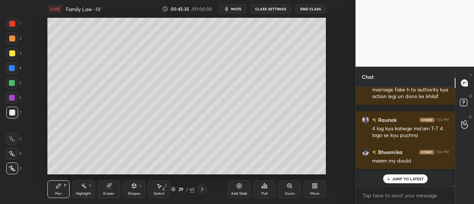
click at [402, 179] on p "JUMP TO LATEST" at bounding box center [408, 179] width 32 height 4
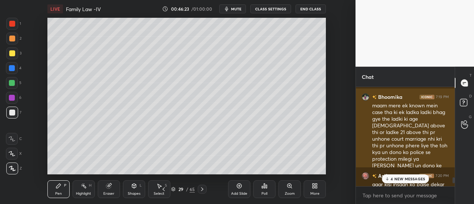
scroll to position [7462, 0]
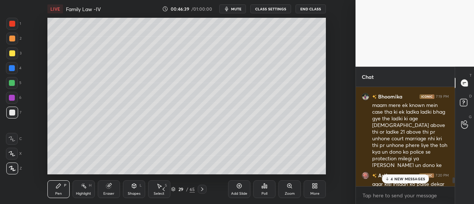
click at [244, 192] on div "Add Slide" at bounding box center [239, 194] width 16 height 4
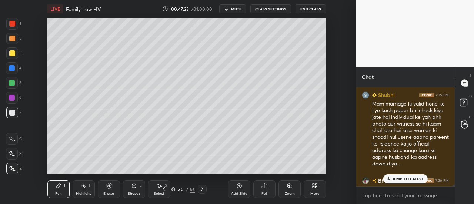
scroll to position [8631, 0]
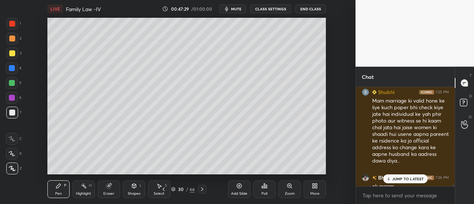
click at [239, 189] on icon at bounding box center [239, 186] width 6 height 6
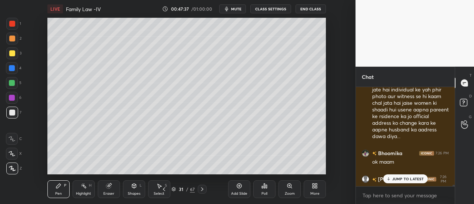
scroll to position [8671, 0]
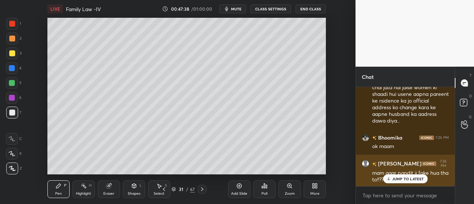
click at [408, 180] on p "JUMP TO LATEST" at bounding box center [408, 179] width 32 height 4
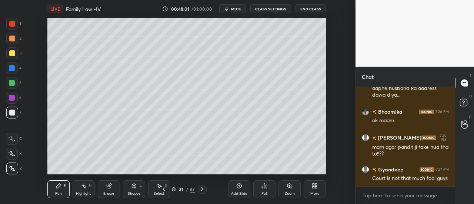
scroll to position [8722, 0]
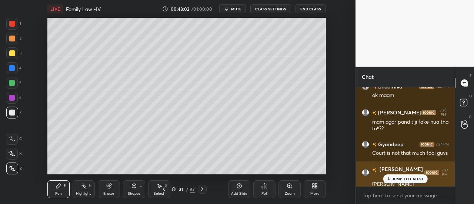
click at [405, 180] on p "JUMP TO LATEST" at bounding box center [408, 179] width 32 height 4
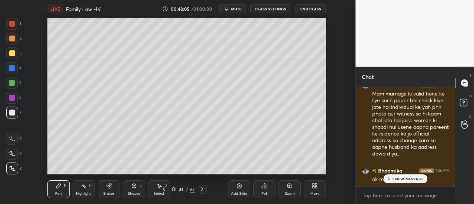
scroll to position [8638, 0]
click at [399, 179] on p "2 NEW MESSAGES" at bounding box center [408, 179] width 34 height 4
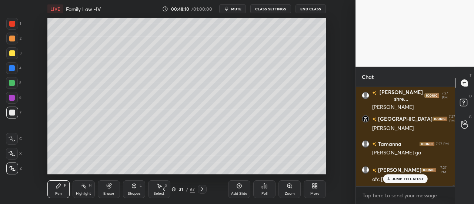
scroll to position [8824, 0]
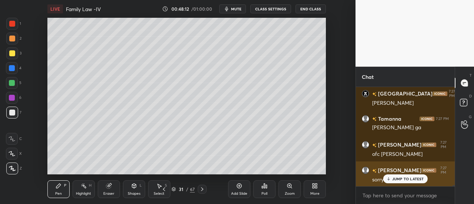
click at [406, 179] on p "JUMP TO LATEST" at bounding box center [408, 179] width 32 height 4
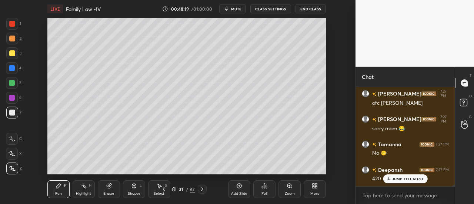
scroll to position [8908, 0]
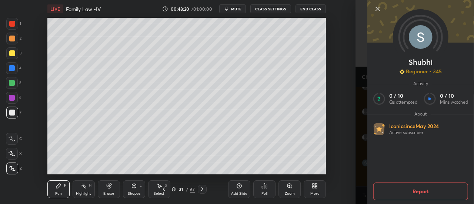
click at [382, 6] on icon at bounding box center [377, 8] width 9 height 9
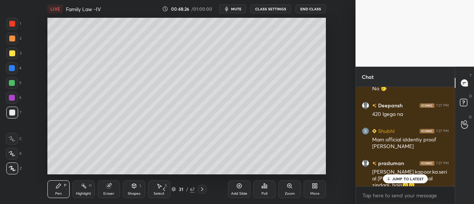
scroll to position [8958, 0]
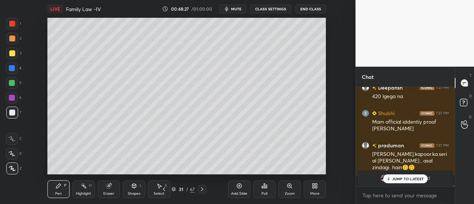
click at [400, 184] on div "[PERSON_NAME] joined" at bounding box center [405, 178] width 95 height 15
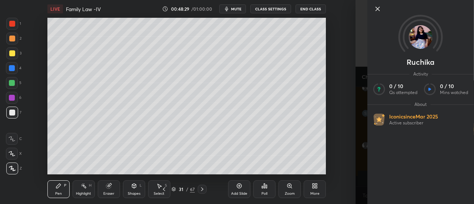
click at [380, 7] on icon at bounding box center [377, 8] width 9 height 9
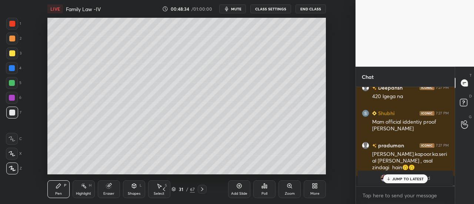
click at [235, 186] on div "Add Slide" at bounding box center [239, 189] width 22 height 18
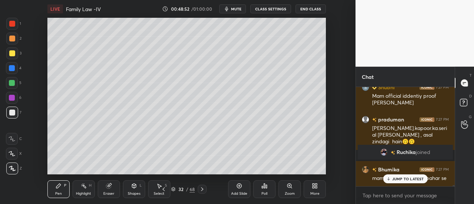
scroll to position [9009, 0]
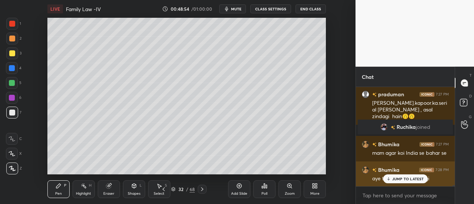
click at [406, 184] on div "[PERSON_NAME] 7:28 PM aye tab kaise shadi hogi" at bounding box center [405, 175] width 99 height 26
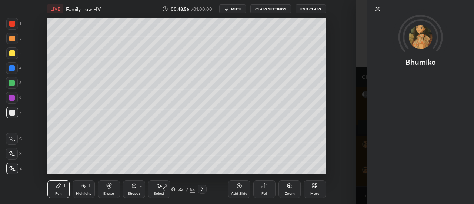
click at [374, 5] on icon at bounding box center [377, 8] width 9 height 9
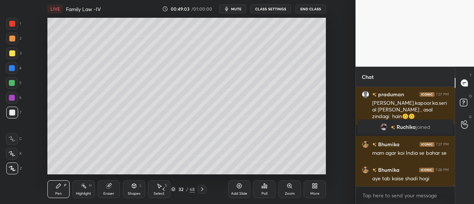
scroll to position [9042, 0]
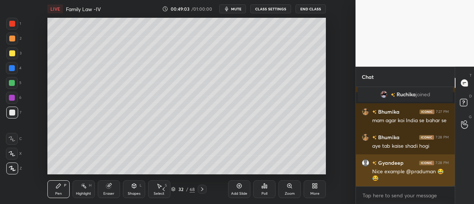
click at [413, 177] on div "Nice example @praduman 😂😂" at bounding box center [410, 175] width 77 height 14
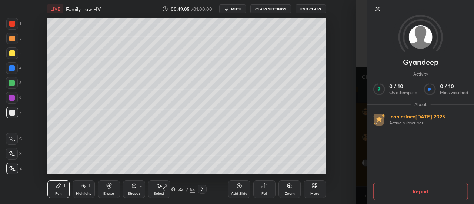
click at [381, 9] on icon at bounding box center [377, 8] width 9 height 9
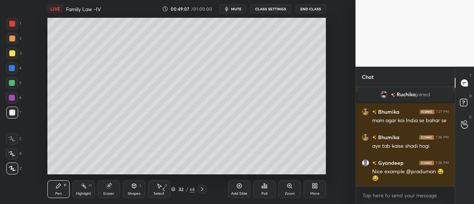
click at [233, 9] on span "mute" at bounding box center [236, 8] width 10 height 5
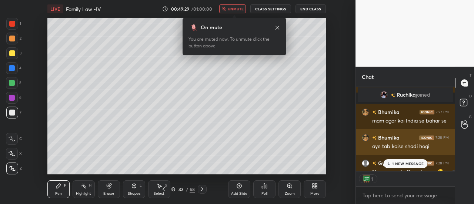
scroll to position [9047, 0]
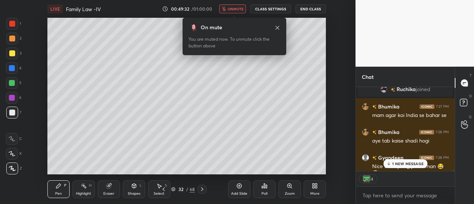
click at [232, 7] on span "unmute" at bounding box center [236, 8] width 16 height 5
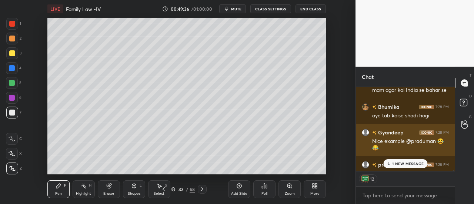
scroll to position [9082, 0]
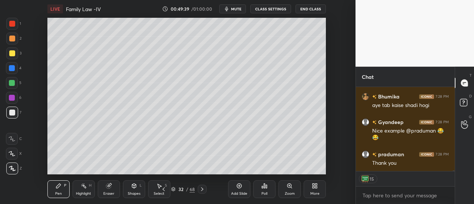
click at [241, 186] on icon at bounding box center [239, 186] width 6 height 6
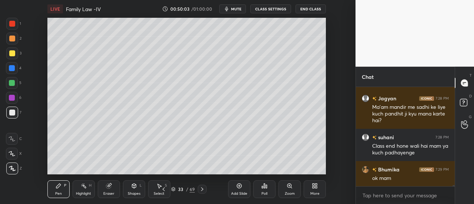
scroll to position [9189, 0]
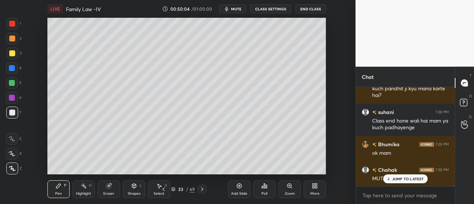
click at [236, 10] on span "mute" at bounding box center [236, 8] width 10 height 5
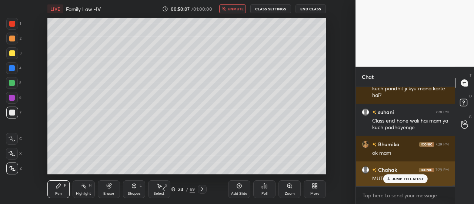
click at [409, 178] on p "JUMP TO LATEST" at bounding box center [408, 179] width 32 height 4
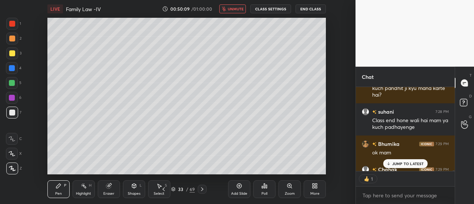
scroll to position [3, 2]
click at [404, 163] on p "JUMP TO LATEST" at bounding box center [408, 164] width 32 height 4
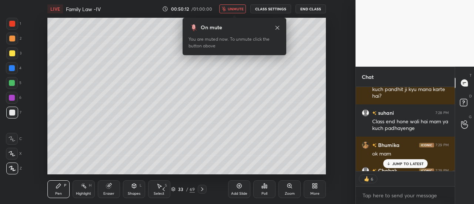
scroll to position [9205, 0]
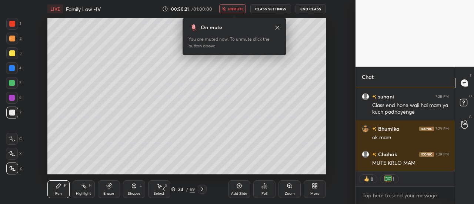
click at [234, 9] on span "unmute" at bounding box center [236, 8] width 16 height 5
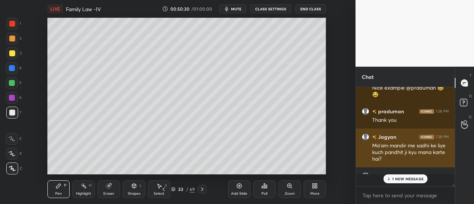
scroll to position [97, 97]
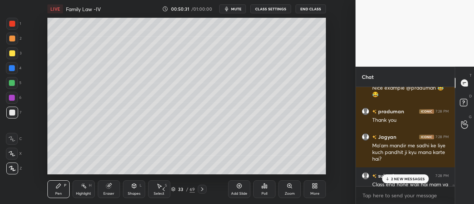
click at [405, 175] on div "2 NEW MESSAGES" at bounding box center [405, 178] width 47 height 9
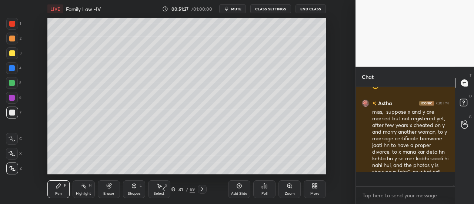
scroll to position [9627, 0]
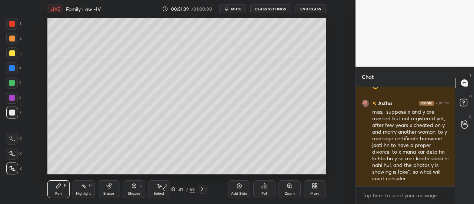
click at [239, 186] on icon at bounding box center [239, 186] width 2 height 2
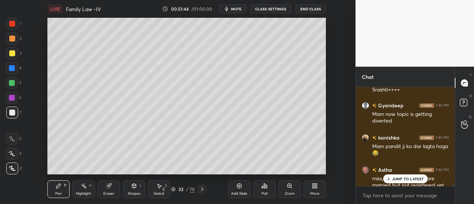
click at [406, 181] on p "JUMP TO LATEST" at bounding box center [408, 179] width 32 height 4
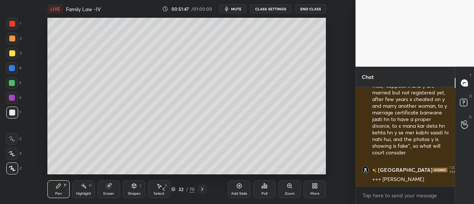
scroll to position [9685, 0]
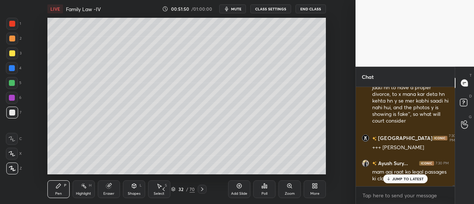
click at [412, 181] on p "JUMP TO LATEST" at bounding box center [408, 179] width 32 height 4
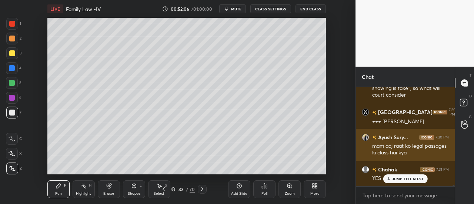
scroll to position [9736, 0]
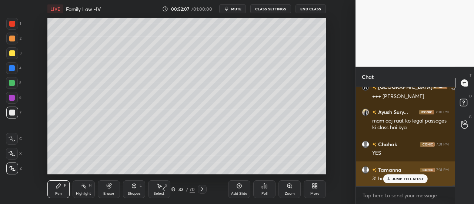
click at [402, 181] on p "JUMP TO LATEST" at bounding box center [408, 179] width 32 height 4
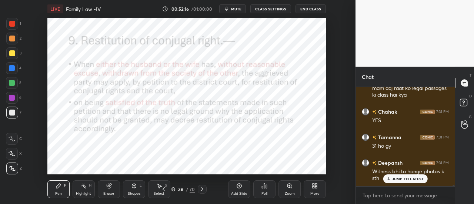
scroll to position [9794, 0]
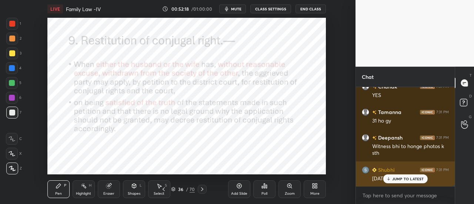
click at [403, 183] on div "JUMP TO LATEST" at bounding box center [405, 178] width 44 height 9
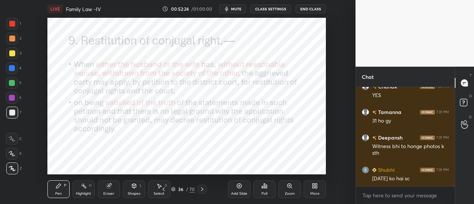
click at [13, 66] on div at bounding box center [12, 68] width 6 height 6
click at [242, 191] on div "Add Slide" at bounding box center [239, 189] width 22 height 18
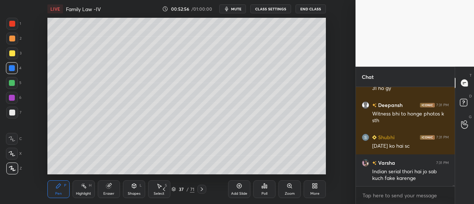
scroll to position [9858, 0]
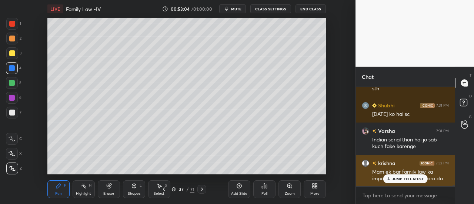
click at [401, 179] on p "JUMP TO LATEST" at bounding box center [408, 179] width 32 height 4
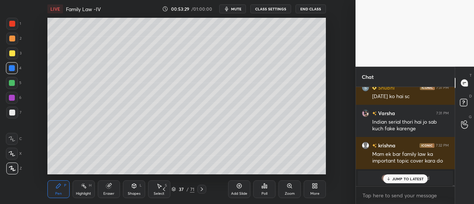
click at [413, 180] on p "JUMP TO LATEST" at bounding box center [408, 179] width 32 height 4
click at [241, 188] on icon at bounding box center [239, 186] width 5 height 5
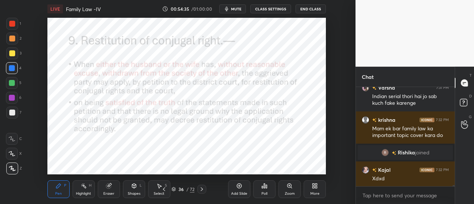
click at [238, 184] on icon at bounding box center [239, 186] width 5 height 5
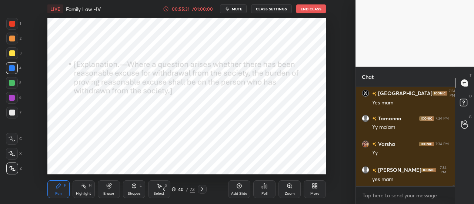
scroll to position [9318, 0]
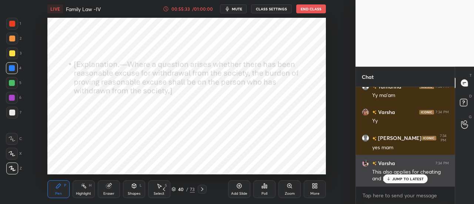
click at [389, 178] on icon at bounding box center [388, 179] width 5 height 4
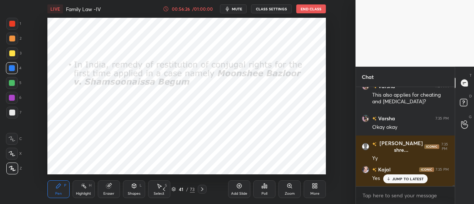
scroll to position [9420, 0]
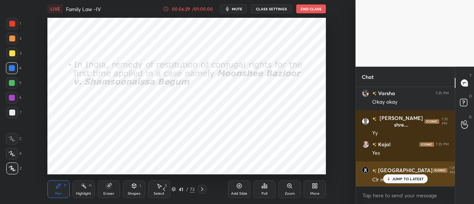
click at [390, 182] on div "JUMP TO LATEST" at bounding box center [405, 178] width 44 height 9
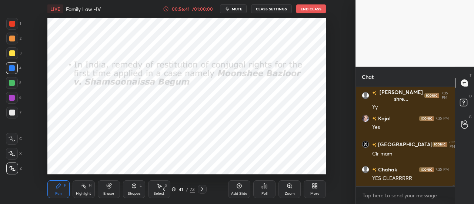
scroll to position [9471, 0]
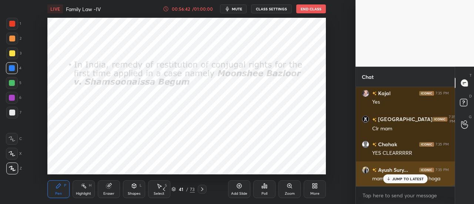
click at [398, 177] on p "JUMP TO LATEST" at bounding box center [408, 179] width 32 height 4
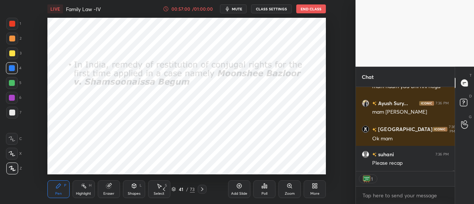
scroll to position [9589, 0]
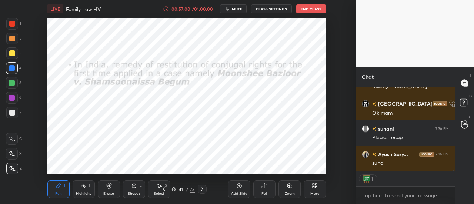
click at [240, 185] on icon at bounding box center [239, 186] width 6 height 6
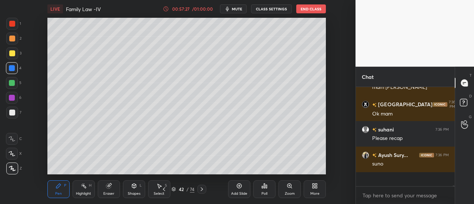
scroll to position [9574, 0]
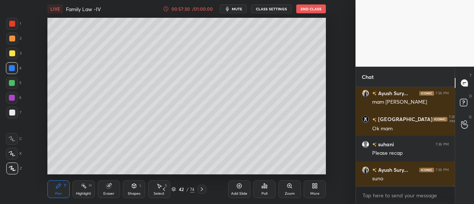
click at [239, 192] on div "Add Slide" at bounding box center [239, 194] width 16 height 4
click at [236, 185] on icon at bounding box center [239, 186] width 6 height 6
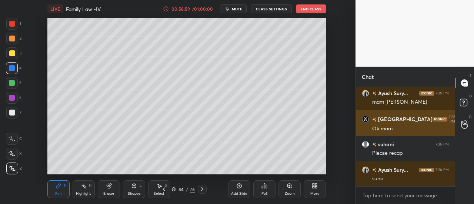
click at [392, 113] on div "Chandni 7:36 PM Ok mam" at bounding box center [405, 123] width 99 height 27
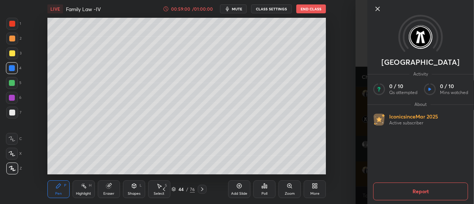
click at [379, 9] on icon at bounding box center [377, 8] width 9 height 9
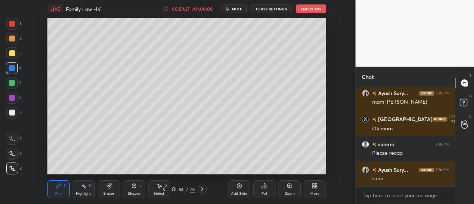
click at [234, 184] on div "Add Slide" at bounding box center [239, 189] width 22 height 18
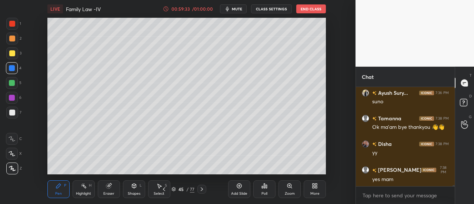
scroll to position [9676, 0]
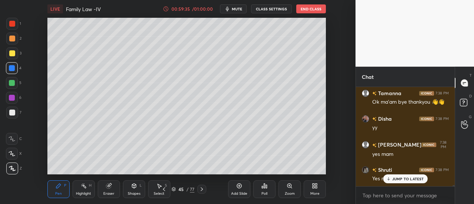
click at [399, 179] on p "JUMP TO LATEST" at bounding box center [408, 179] width 32 height 4
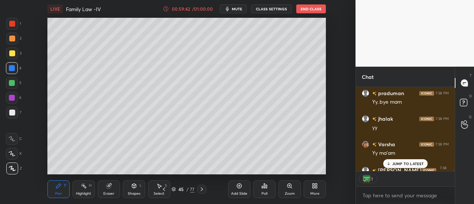
scroll to position [3, 2]
click at [397, 159] on div "[PERSON_NAME] 7:38 PM Yy ma'am" at bounding box center [405, 149] width 99 height 26
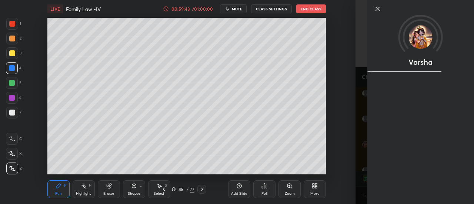
click at [400, 163] on div "Varsha" at bounding box center [420, 102] width 107 height 204
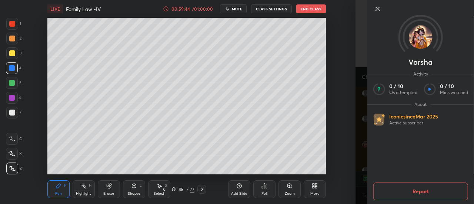
click at [385, 6] on div at bounding box center [426, 8] width 107 height 9
click at [380, 7] on icon at bounding box center [377, 8] width 9 height 9
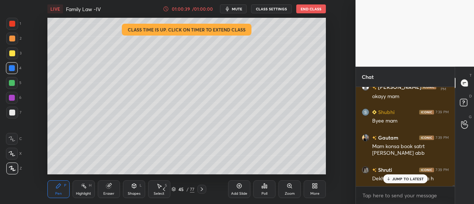
scroll to position [9955, 0]
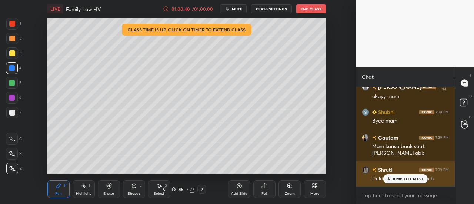
click at [408, 182] on div "JUMP TO LATEST" at bounding box center [405, 178] width 44 height 9
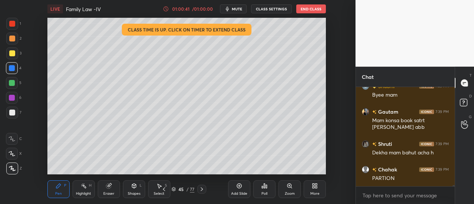
scroll to position [10013, 0]
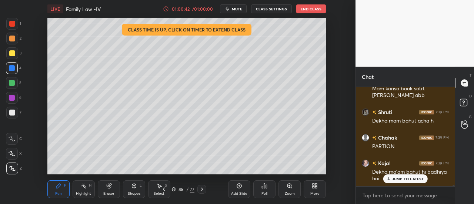
click at [392, 182] on div "JUMP TO LATEST" at bounding box center [405, 178] width 44 height 9
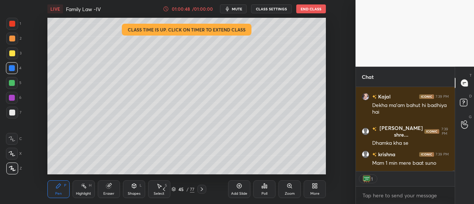
scroll to position [0, 0]
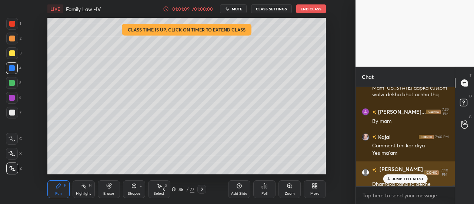
click at [397, 180] on p "JUMP TO LATEST" at bounding box center [408, 179] width 32 height 4
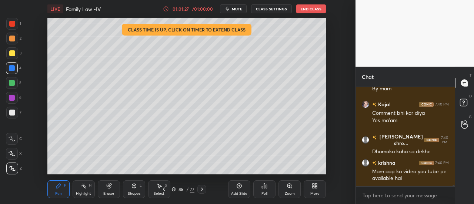
scroll to position [10238, 0]
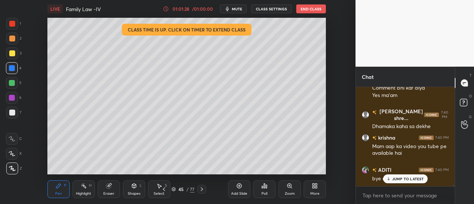
click at [402, 177] on p "JUMP TO LATEST" at bounding box center [408, 179] width 32 height 4
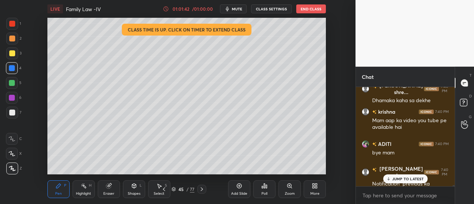
scroll to position [10289, 0]
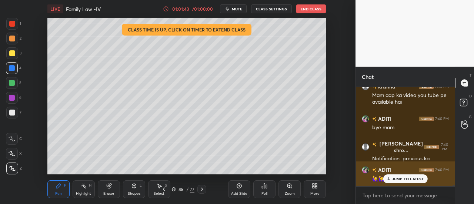
click at [394, 173] on div "ADITI 7:40 PM" at bounding box center [405, 170] width 87 height 8
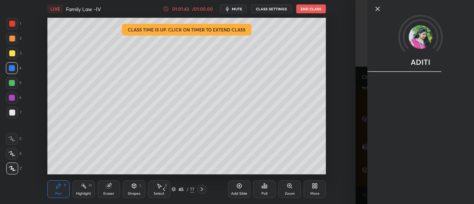
click at [400, 181] on div "ADITI" at bounding box center [420, 102] width 107 height 204
click at [388, 12] on div at bounding box center [426, 8] width 107 height 9
click at [376, 8] on icon at bounding box center [378, 9] width 4 height 4
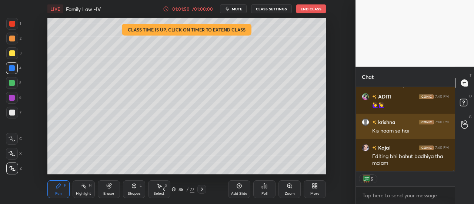
scroll to position [10388, 0]
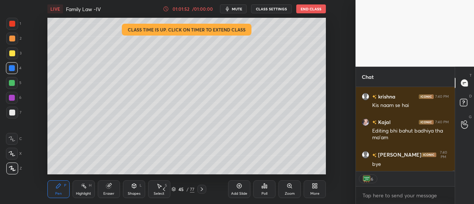
click at [313, 8] on button "End Class" at bounding box center [311, 8] width 30 height 9
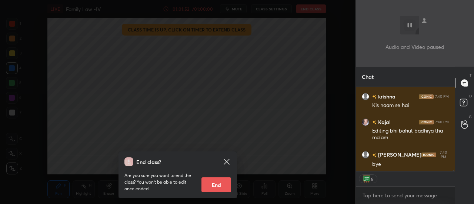
scroll to position [10414, 0]
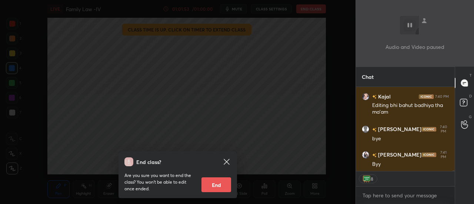
click at [220, 187] on button "End" at bounding box center [217, 184] width 30 height 15
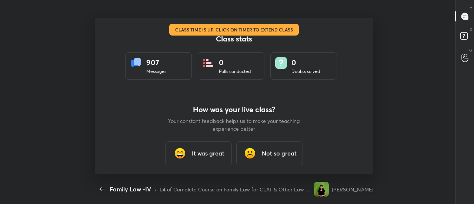
scroll to position [0, 0]
type textarea "x"
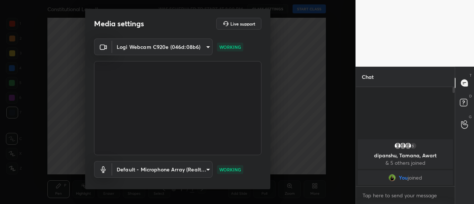
scroll to position [39, 0]
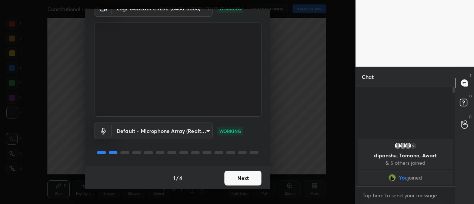
click at [239, 177] on button "Next" at bounding box center [243, 178] width 37 height 15
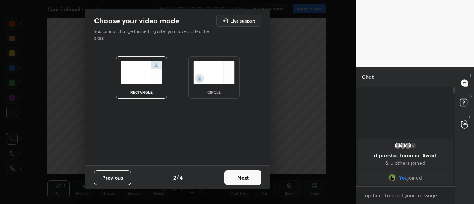
scroll to position [0, 0]
click at [241, 175] on button "Next" at bounding box center [243, 177] width 37 height 15
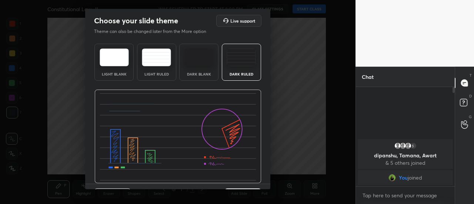
scroll to position [18, 0]
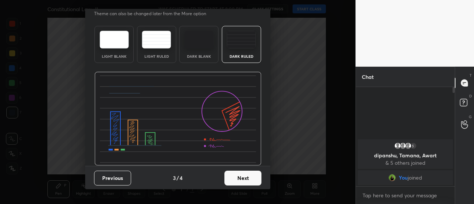
click at [253, 180] on button "Next" at bounding box center [243, 178] width 37 height 15
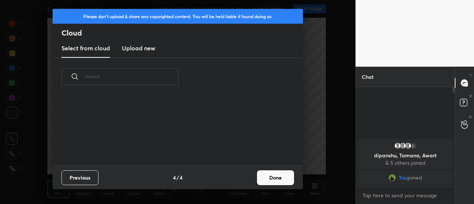
scroll to position [70, 238]
click at [266, 179] on button "Done" at bounding box center [275, 177] width 37 height 15
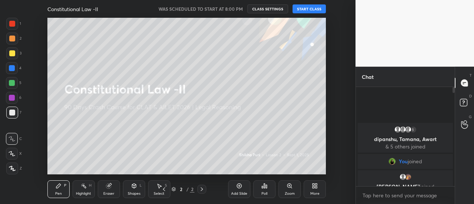
click at [312, 190] on div "More" at bounding box center [315, 189] width 22 height 18
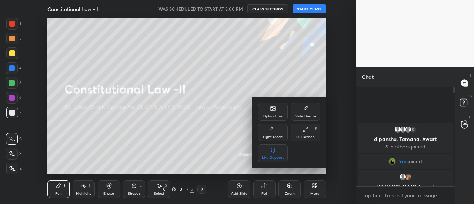
click at [297, 11] on div at bounding box center [237, 102] width 474 height 204
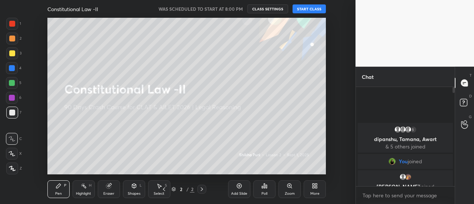
click at [302, 9] on button "START CLASS" at bounding box center [309, 8] width 33 height 9
click at [312, 183] on icon at bounding box center [315, 186] width 6 height 6
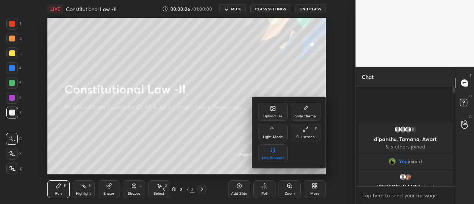
click at [277, 114] on div "Upload File" at bounding box center [272, 116] width 19 height 4
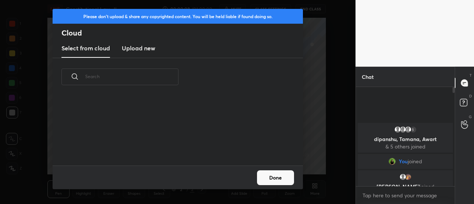
click at [130, 46] on h3 "Upload new" at bounding box center [138, 48] width 33 height 9
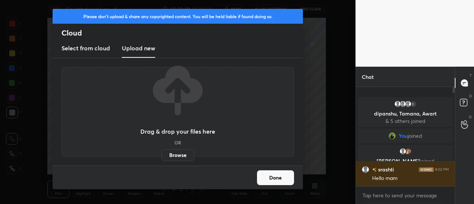
click at [176, 152] on label "Browse" at bounding box center [178, 155] width 33 height 12
click at [162, 152] on input "Browse" at bounding box center [162, 155] width 0 height 12
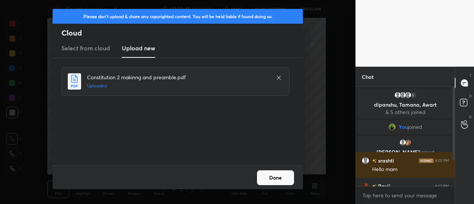
click at [274, 179] on button "Done" at bounding box center [275, 177] width 37 height 15
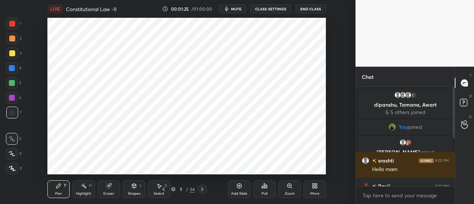
click at [312, 192] on div "More" at bounding box center [314, 194] width 9 height 4
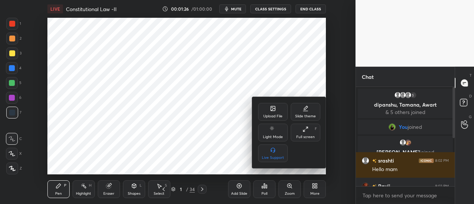
click at [274, 111] on icon at bounding box center [273, 109] width 6 height 6
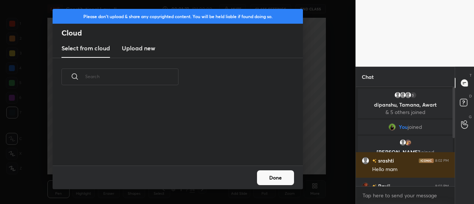
click at [131, 50] on h3 "Upload new" at bounding box center [138, 48] width 33 height 9
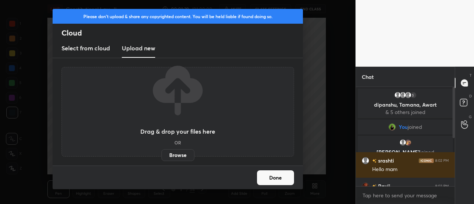
click at [180, 158] on label "Browse" at bounding box center [178, 155] width 33 height 12
click at [162, 158] on input "Browse" at bounding box center [162, 155] width 0 height 12
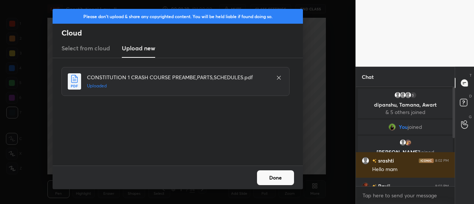
click at [277, 182] on button "Done" at bounding box center [275, 177] width 37 height 15
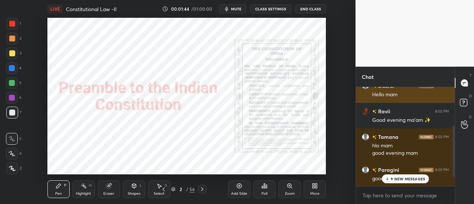
scroll to position [93, 0]
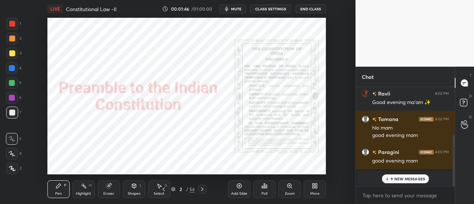
click at [399, 180] on p "9 NEW MESSAGES" at bounding box center [408, 179] width 34 height 4
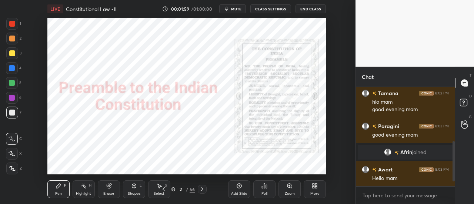
scroll to position [144, 0]
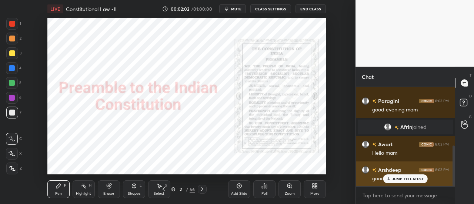
click at [400, 180] on p "JUMP TO LATEST" at bounding box center [408, 179] width 32 height 4
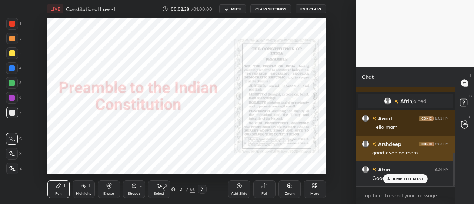
scroll to position [195, 0]
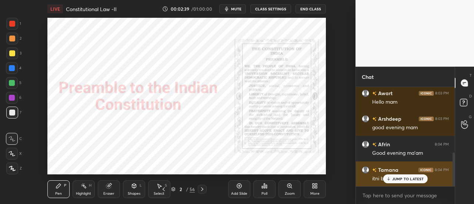
click at [391, 180] on icon at bounding box center [388, 179] width 5 height 4
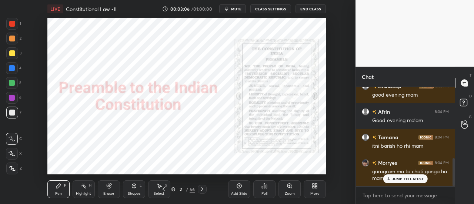
scroll to position [253, 0]
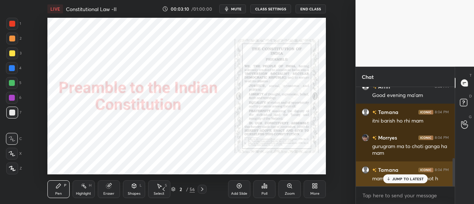
click at [411, 180] on p "JUMP TO LATEST" at bounding box center [408, 179] width 32 height 4
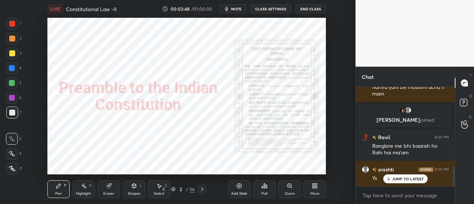
scroll to position [396, 0]
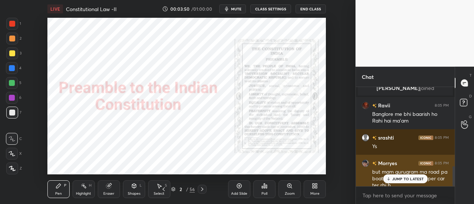
click at [400, 183] on div "JUMP TO LATEST" at bounding box center [405, 178] width 44 height 9
click at [369, 158] on div "Morryes 8:05 PM but mam gurugram ma road pa boat ke jagh per car ter rhi h" at bounding box center [405, 174] width 99 height 39
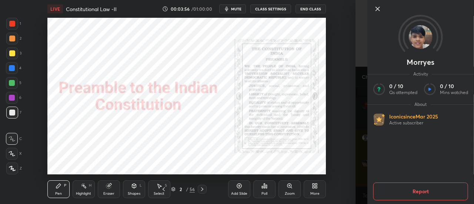
click at [421, 43] on img at bounding box center [421, 37] width 24 height 24
click at [422, 36] on img at bounding box center [421, 37] width 24 height 24
click at [376, 9] on icon at bounding box center [377, 8] width 9 height 9
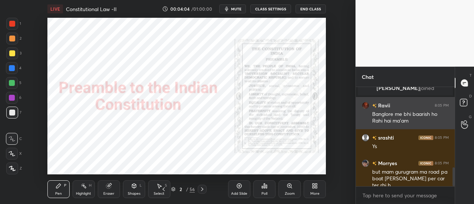
scroll to position [422, 0]
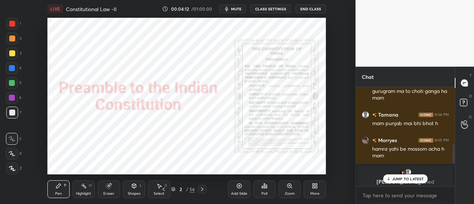
click at [404, 180] on p "JUMP TO LATEST" at bounding box center [408, 179] width 32 height 4
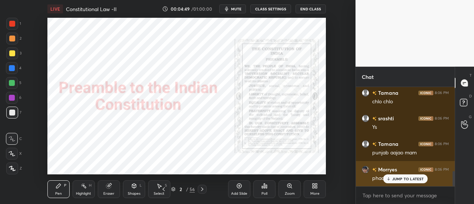
scroll to position [550, 0]
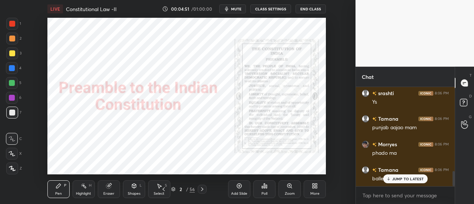
click at [399, 177] on p "JUMP TO LATEST" at bounding box center [408, 179] width 32 height 4
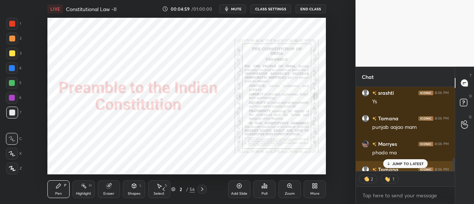
click at [409, 163] on p "JUMP TO LATEST" at bounding box center [408, 164] width 32 height 4
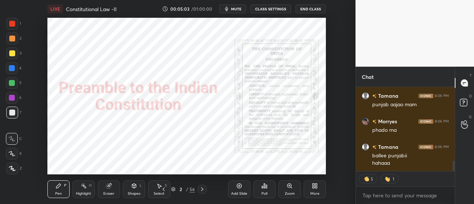
scroll to position [591, 0]
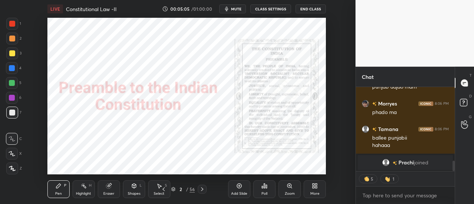
click at [12, 23] on div at bounding box center [12, 24] width 6 height 6
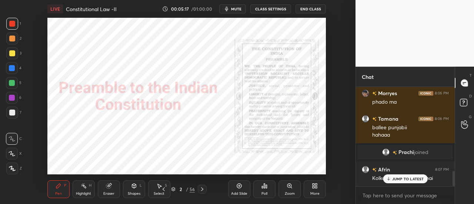
scroll to position [559, 0]
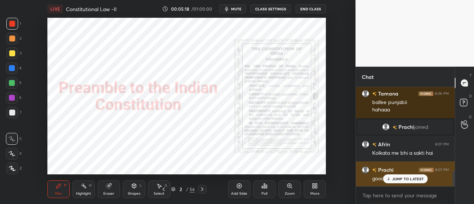
click at [405, 179] on p "JUMP TO LATEST" at bounding box center [408, 179] width 32 height 4
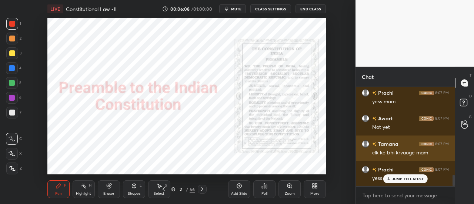
scroll to position [763, 0]
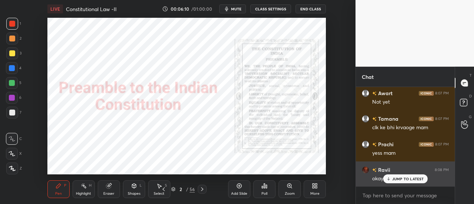
click at [402, 180] on p "JUMP TO LATEST" at bounding box center [408, 179] width 32 height 4
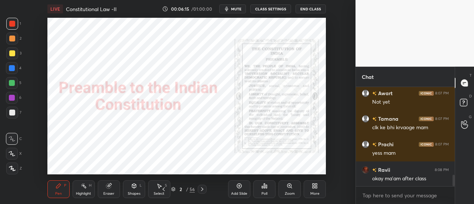
click at [250, 187] on div "Add Slide" at bounding box center [239, 189] width 22 height 18
click at [285, 191] on div "Zoom" at bounding box center [290, 189] width 22 height 18
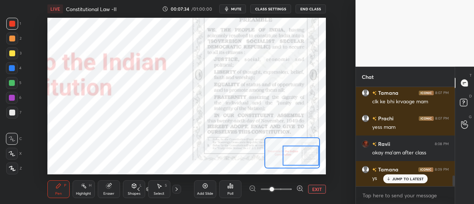
scroll to position [814, 0]
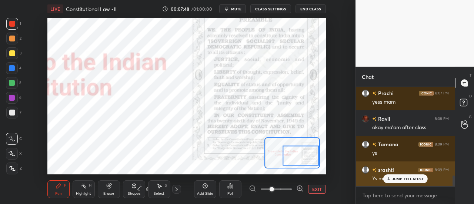
click at [410, 179] on p "JUMP TO LATEST" at bounding box center [408, 179] width 32 height 4
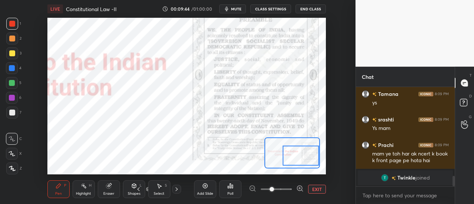
scroll to position [778, 0]
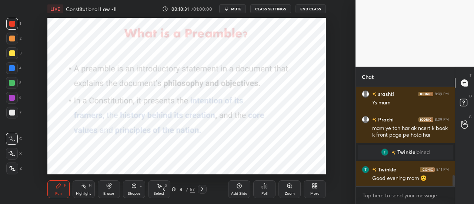
click at [16, 170] on div at bounding box center [12, 169] width 12 height 12
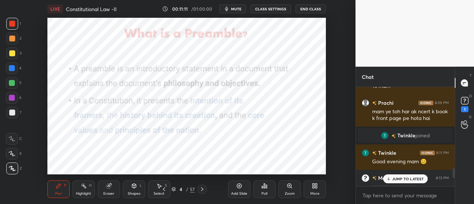
scroll to position [781, 0]
click at [405, 179] on p "1 NEW MESSAGE" at bounding box center [407, 179] width 31 height 4
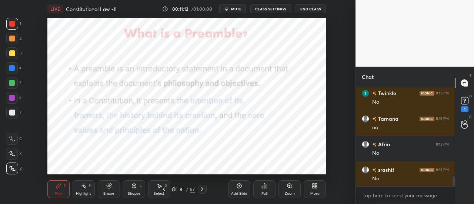
scroll to position [949, 0]
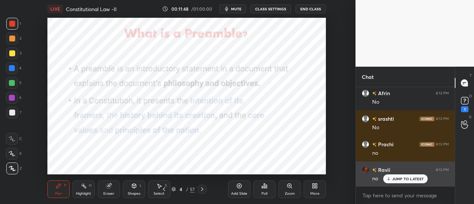
click at [410, 182] on div "JUMP TO LATEST" at bounding box center [405, 178] width 44 height 9
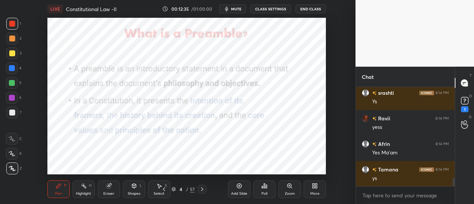
scroll to position [1102, 0]
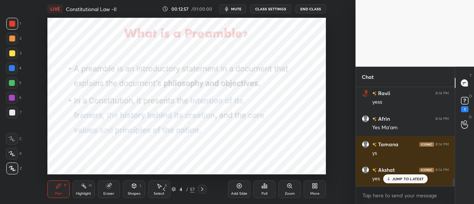
click at [402, 179] on p "JUMP TO LATEST" at bounding box center [408, 179] width 32 height 4
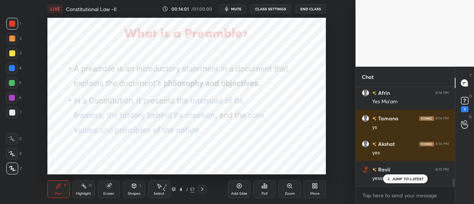
scroll to position [1160, 0]
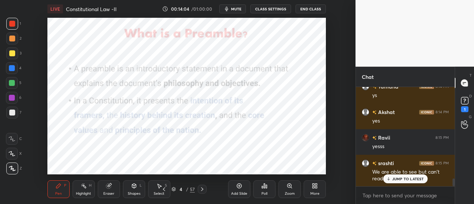
click at [413, 179] on p "JUMP TO LATEST" at bounding box center [408, 179] width 32 height 4
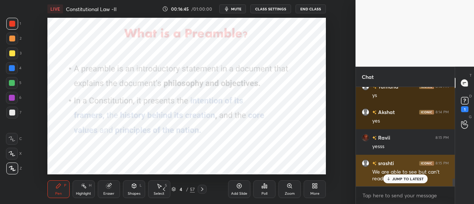
click at [413, 178] on p "JUMP TO LATEST" at bounding box center [408, 179] width 32 height 4
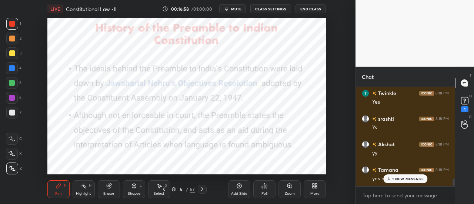
scroll to position [1216, 0]
click at [245, 185] on div "Add Slide" at bounding box center [239, 189] width 22 height 18
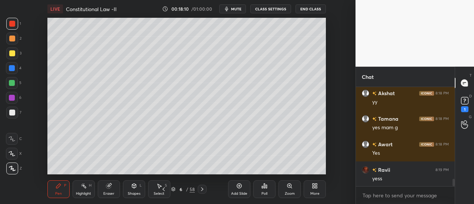
scroll to position [1267, 0]
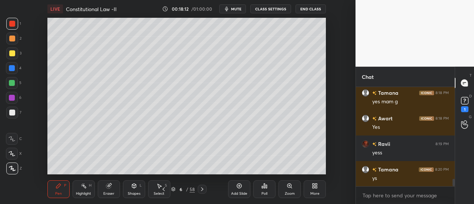
click at [12, 118] on div at bounding box center [12, 113] width 12 height 12
click at [238, 188] on icon at bounding box center [239, 186] width 5 height 5
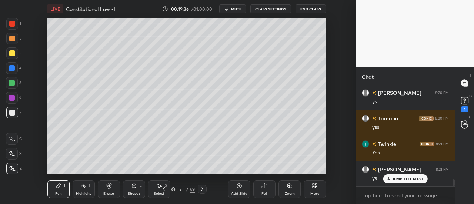
scroll to position [1326, 0]
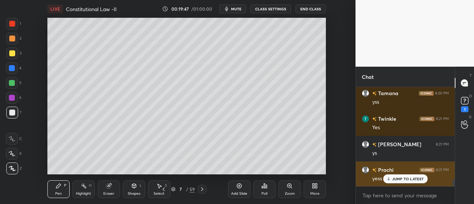
click at [407, 185] on div "Prachi 8:21 PM yess mam" at bounding box center [405, 175] width 99 height 26
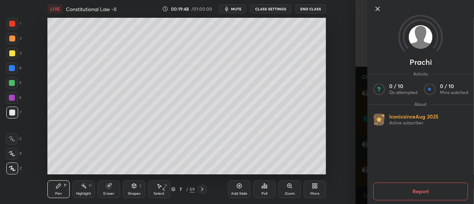
click at [375, 9] on icon at bounding box center [377, 8] width 9 height 9
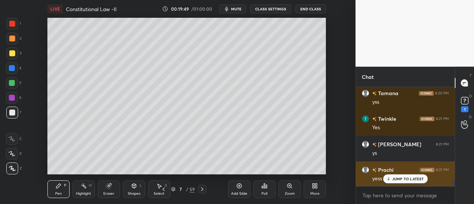
click at [406, 179] on p "JUMP TO LATEST" at bounding box center [408, 179] width 32 height 4
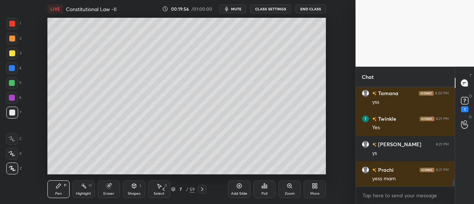
click at [239, 185] on icon at bounding box center [239, 186] width 6 height 6
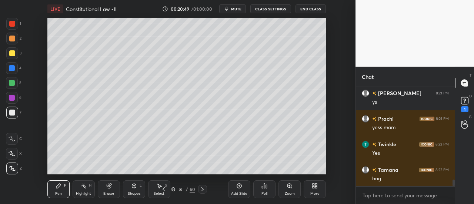
scroll to position [1403, 0]
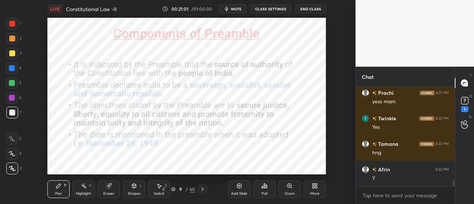
click at [13, 99] on div at bounding box center [12, 98] width 6 height 6
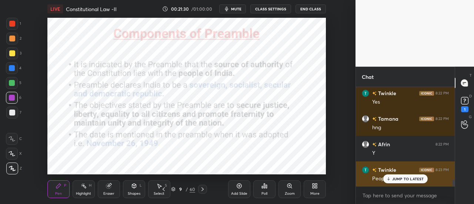
click at [409, 178] on p "JUMP TO LATEST" at bounding box center [408, 179] width 32 height 4
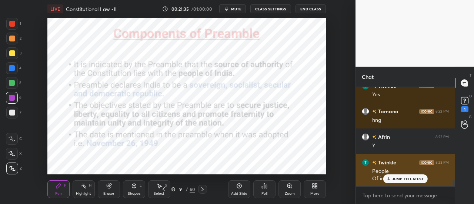
click at [408, 176] on div "JUMP TO LATEST" at bounding box center [405, 178] width 44 height 9
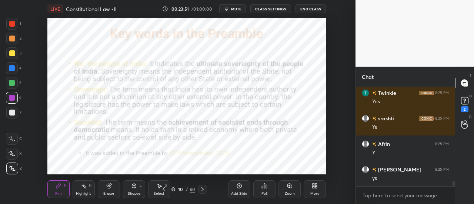
scroll to position [1749, 0]
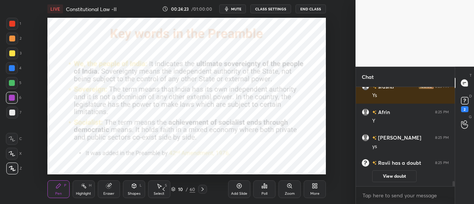
click at [474, 104] on div "D Doubts (D) 2" at bounding box center [464, 103] width 19 height 21
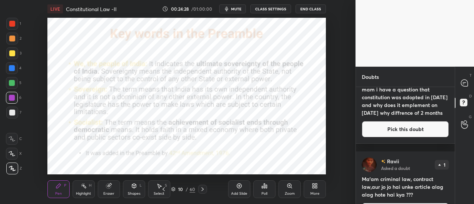
scroll to position [46, 0]
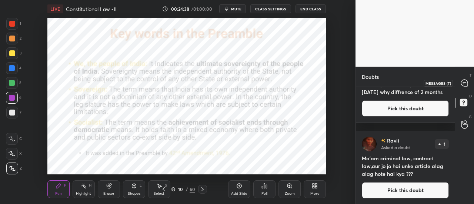
click at [463, 83] on icon at bounding box center [464, 83] width 7 height 7
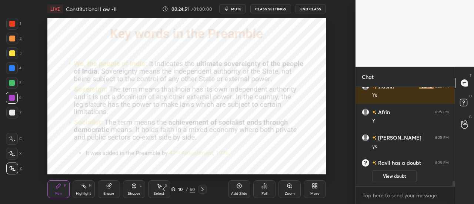
scroll to position [1666, 0]
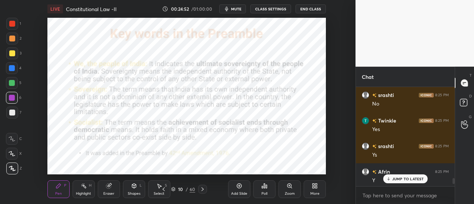
click at [406, 181] on p "JUMP TO LATEST" at bounding box center [408, 179] width 32 height 4
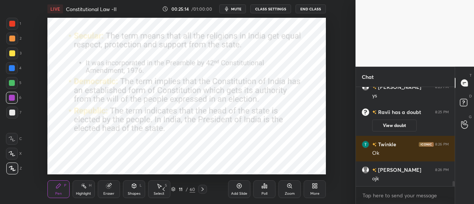
scroll to position [1802, 0]
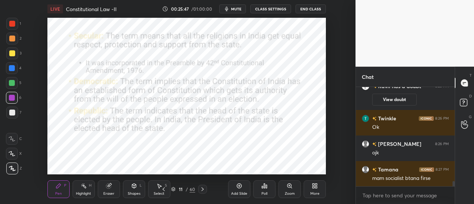
click at [239, 189] on icon at bounding box center [239, 186] width 6 height 6
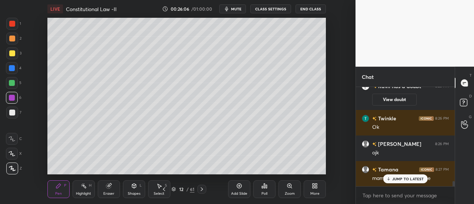
scroll to position [1827, 0]
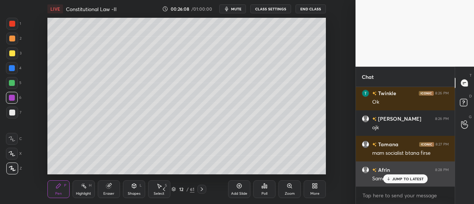
click at [396, 179] on p "JUMP TO LATEST" at bounding box center [408, 179] width 32 height 4
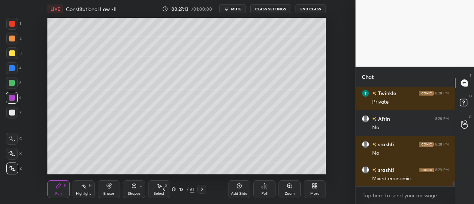
scroll to position [1955, 0]
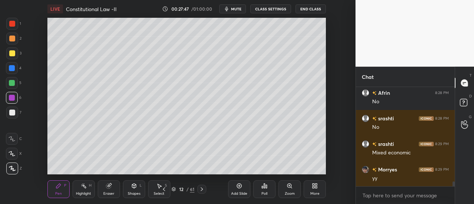
click at [242, 192] on div "Add Slide" at bounding box center [239, 194] width 16 height 4
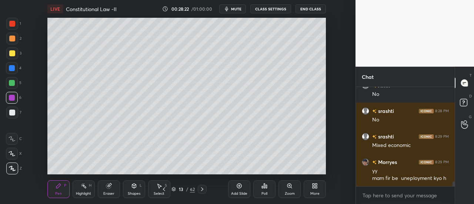
scroll to position [1988, 0]
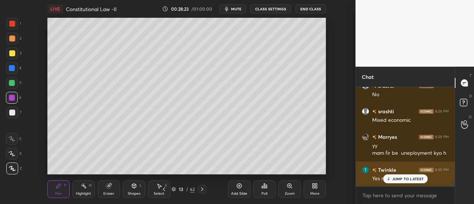
click at [403, 180] on p "JUMP TO LATEST" at bounding box center [408, 179] width 32 height 4
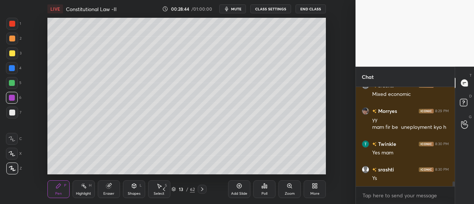
click at [240, 182] on div "Add Slide" at bounding box center [239, 189] width 22 height 18
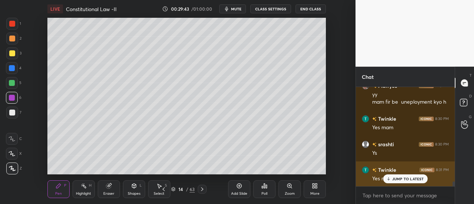
click at [402, 180] on p "JUMP TO LATEST" at bounding box center [408, 179] width 32 height 4
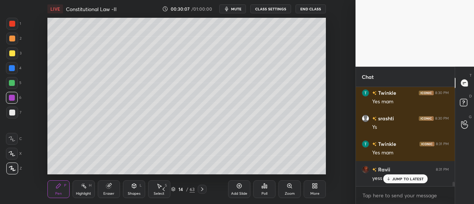
scroll to position [2090, 0]
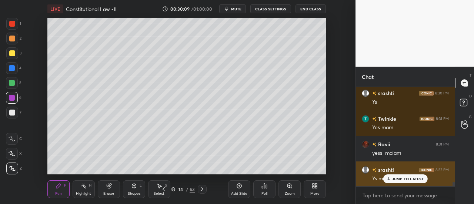
click at [403, 180] on p "JUMP TO LATEST" at bounding box center [408, 179] width 32 height 4
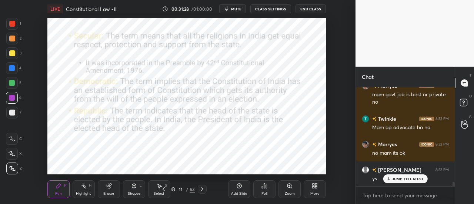
scroll to position [2251, 0]
click at [390, 177] on icon at bounding box center [388, 179] width 5 height 4
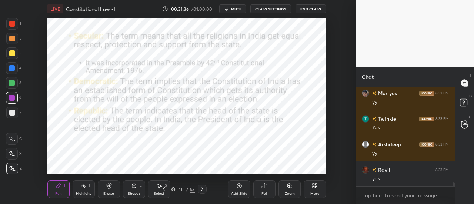
scroll to position [2379, 0]
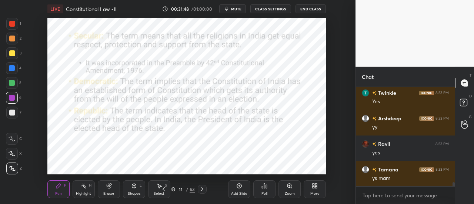
click at [238, 187] on icon at bounding box center [239, 186] width 6 height 6
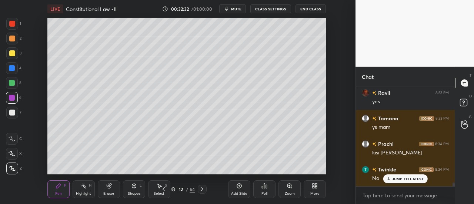
scroll to position [2455, 0]
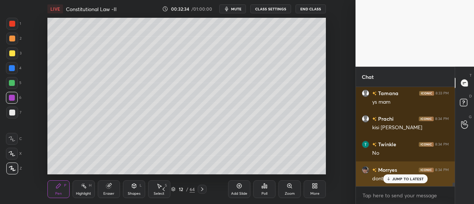
click at [399, 180] on p "JUMP TO LATEST" at bounding box center [408, 179] width 32 height 4
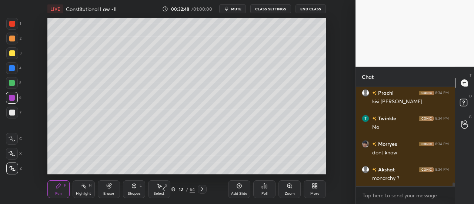
scroll to position [2507, 0]
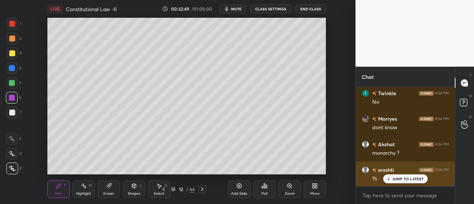
click at [404, 175] on div "JUMP TO LATEST" at bounding box center [405, 178] width 44 height 9
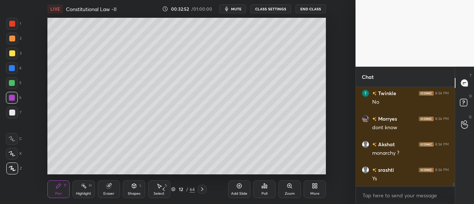
click at [240, 186] on icon at bounding box center [239, 186] width 6 height 6
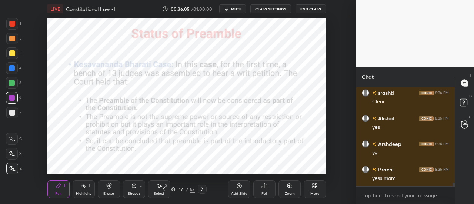
click at [246, 184] on div "Add Slide" at bounding box center [239, 189] width 22 height 18
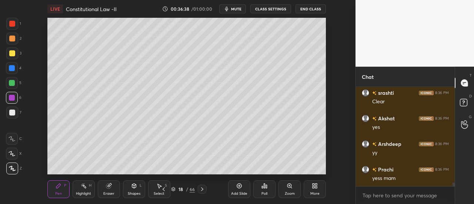
scroll to position [2711, 0]
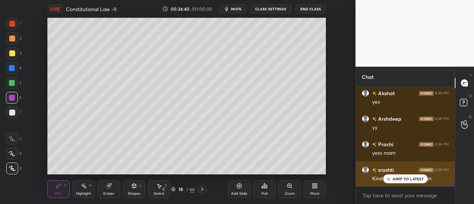
click at [402, 181] on p "JUMP TO LATEST" at bounding box center [408, 179] width 32 height 4
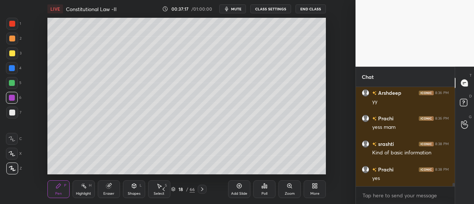
click at [239, 189] on div "Add Slide" at bounding box center [239, 189] width 22 height 18
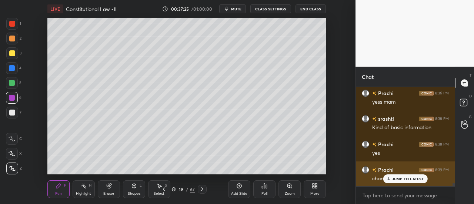
click at [406, 178] on p "JUMP TO LATEST" at bounding box center [408, 179] width 32 height 4
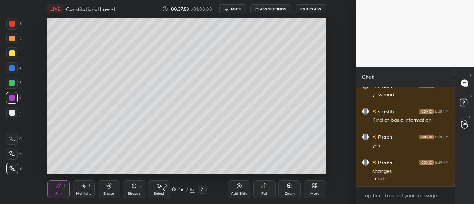
scroll to position [2802, 0]
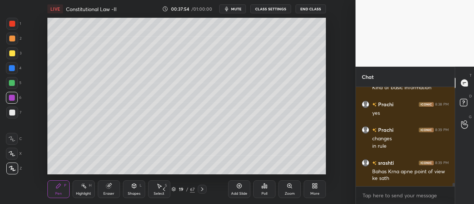
click at [14, 112] on div at bounding box center [12, 113] width 6 height 6
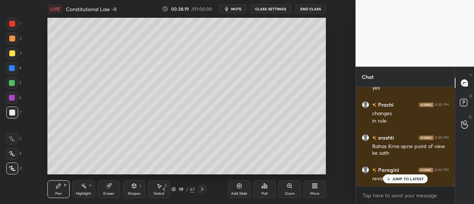
click at [398, 181] on p "JUMP TO LATEST" at bounding box center [408, 179] width 32 height 4
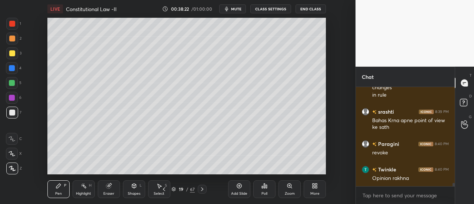
click at [13, 67] on div at bounding box center [12, 68] width 6 height 6
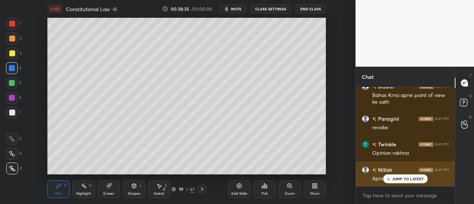
click at [402, 177] on p "JUMP TO LATEST" at bounding box center [408, 179] width 32 height 4
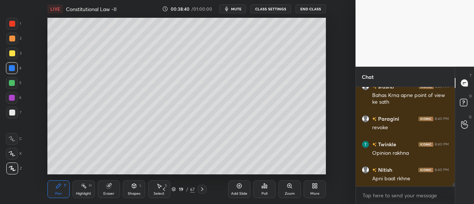
click at [241, 190] on div "Add Slide" at bounding box center [239, 189] width 22 height 18
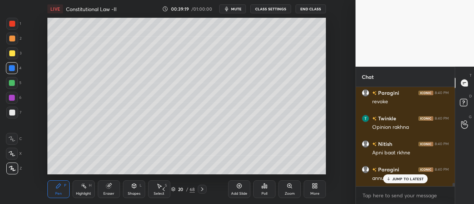
scroll to position [2930, 0]
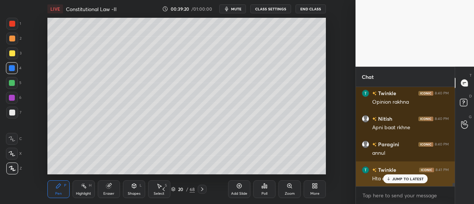
click at [400, 179] on p "JUMP TO LATEST" at bounding box center [408, 179] width 32 height 4
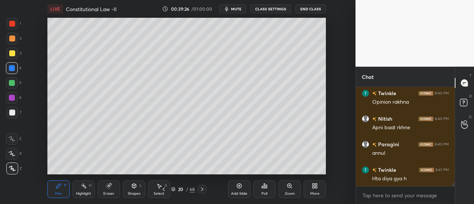
click at [14, 110] on div at bounding box center [12, 113] width 6 height 6
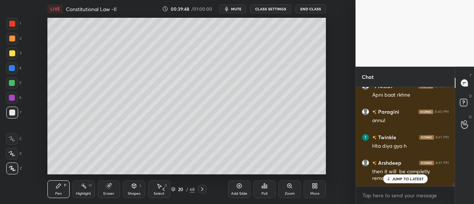
scroll to position [2987, 0]
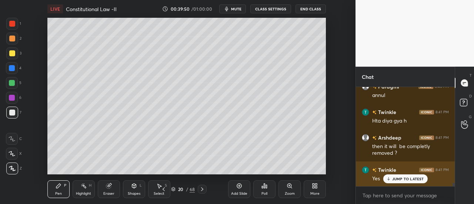
click at [409, 180] on p "JUMP TO LATEST" at bounding box center [408, 179] width 32 height 4
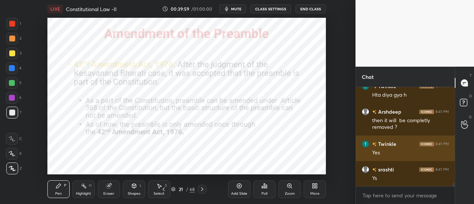
scroll to position [3039, 0]
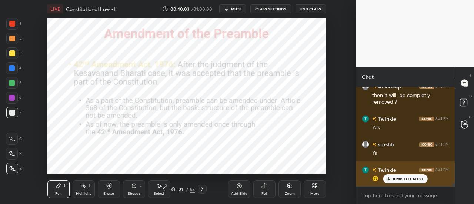
click at [410, 179] on p "JUMP TO LATEST" at bounding box center [408, 179] width 32 height 4
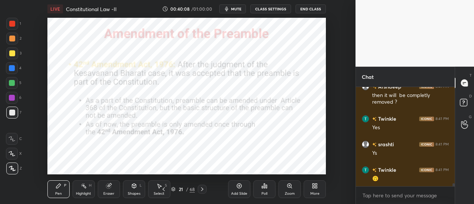
scroll to position [3064, 0]
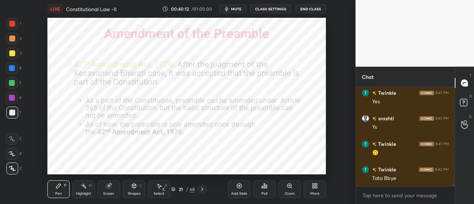
click at [12, 97] on div at bounding box center [12, 98] width 6 height 6
click at [242, 192] on div "Add Slide" at bounding box center [239, 194] width 16 height 4
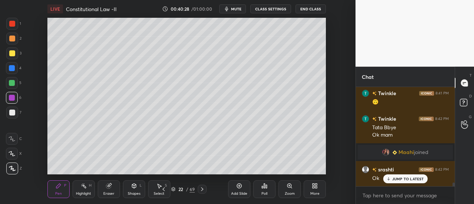
scroll to position [2596, 0]
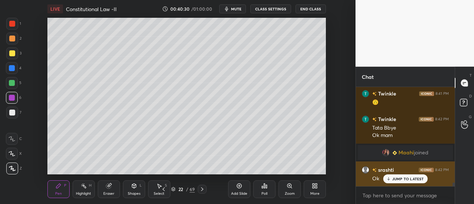
click at [412, 178] on p "JUMP TO LATEST" at bounding box center [408, 179] width 32 height 4
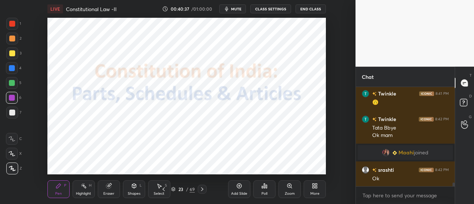
click at [304, 194] on div "More" at bounding box center [315, 189] width 22 height 18
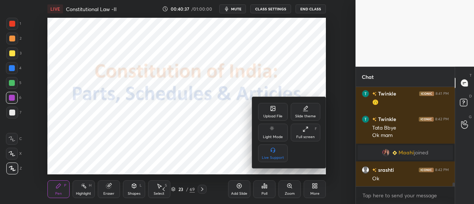
click at [232, 194] on div at bounding box center [237, 102] width 474 height 204
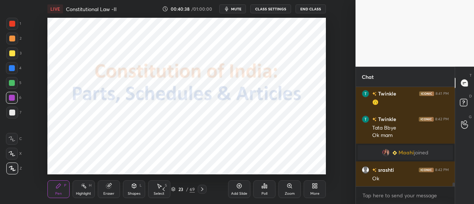
click at [234, 192] on div "Add Slide" at bounding box center [239, 194] width 16 height 4
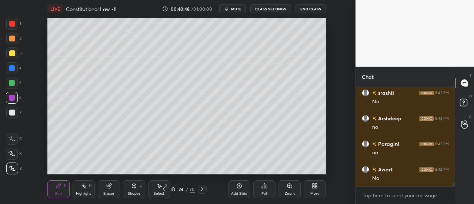
scroll to position [2750, 0]
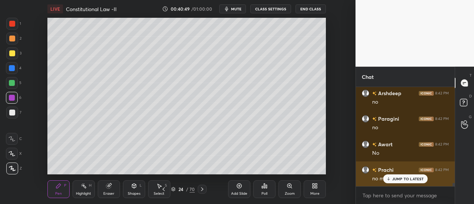
click at [399, 179] on p "JUMP TO LATEST" at bounding box center [408, 179] width 32 height 4
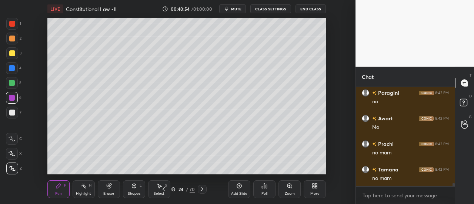
scroll to position [2801, 0]
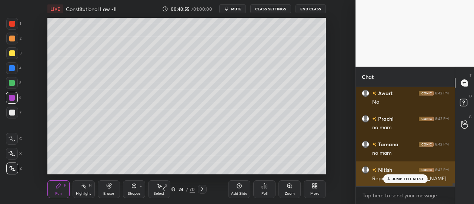
click at [398, 178] on p "JUMP TO LATEST" at bounding box center [408, 179] width 32 height 4
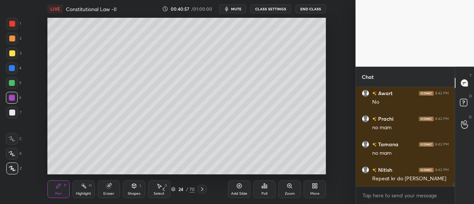
scroll to position [2808, 0]
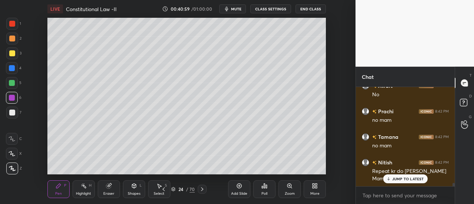
click at [413, 181] on p "JUMP TO LATEST" at bounding box center [408, 179] width 32 height 4
click at [9, 113] on div at bounding box center [12, 113] width 12 height 12
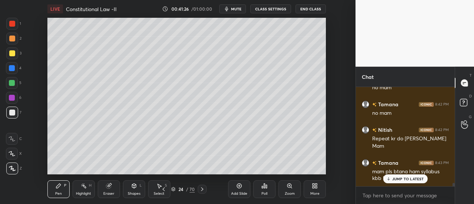
scroll to position [2866, 0]
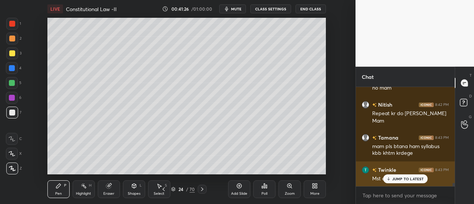
click at [398, 183] on div "JUMP TO LATEST" at bounding box center [405, 178] width 44 height 9
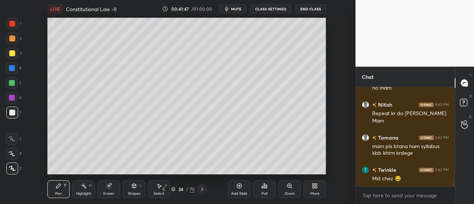
click at [244, 190] on div "Add Slide" at bounding box center [239, 189] width 22 height 18
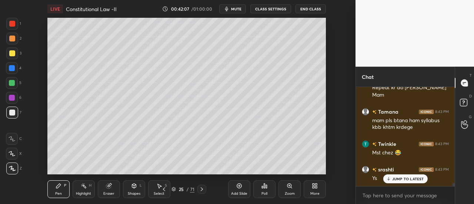
scroll to position [2917, 0]
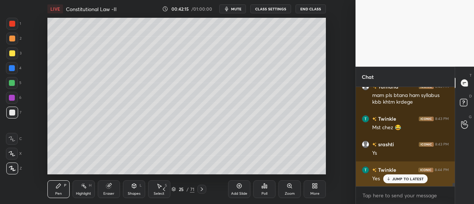
click at [399, 174] on div "Yes" at bounding box center [410, 178] width 77 height 9
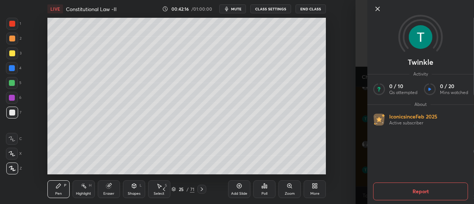
click at [372, 12] on div at bounding box center [420, 21] width 107 height 43
click at [379, 6] on icon at bounding box center [377, 8] width 9 height 9
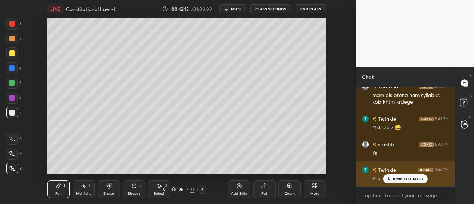
click at [412, 178] on p "JUMP TO LATEST" at bounding box center [408, 179] width 32 height 4
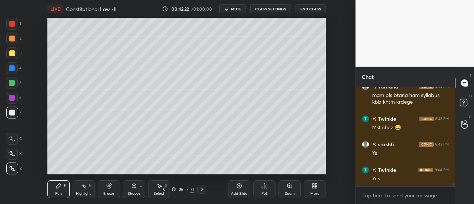
scroll to position [2924, 0]
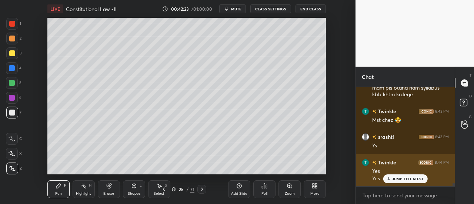
click at [409, 179] on p "JUMP TO LATEST" at bounding box center [408, 179] width 32 height 4
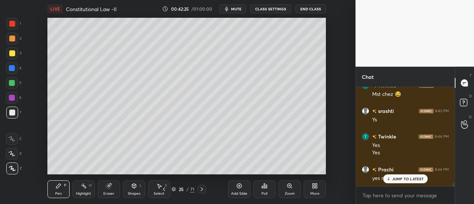
scroll to position [2976, 0]
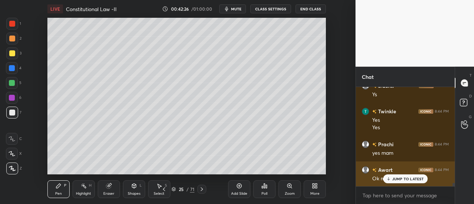
click at [410, 182] on div "JUMP TO LATEST" at bounding box center [405, 178] width 44 height 9
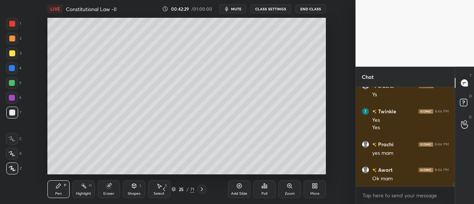
scroll to position [3001, 0]
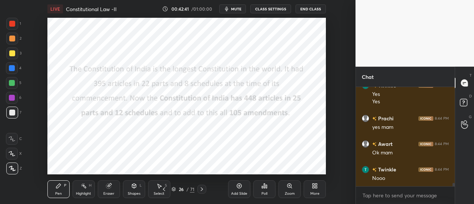
click at [15, 95] on div at bounding box center [12, 98] width 12 height 12
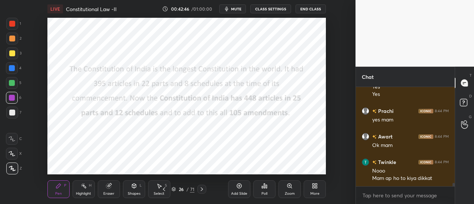
scroll to position [3034, 0]
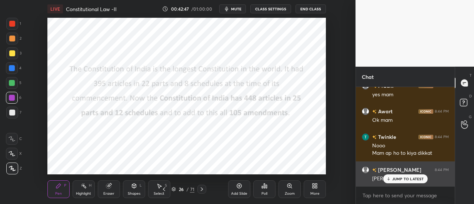
click at [414, 177] on p "JUMP TO LATEST" at bounding box center [408, 179] width 32 height 4
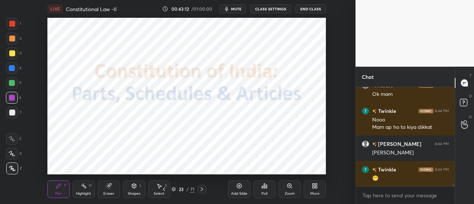
scroll to position [3085, 0]
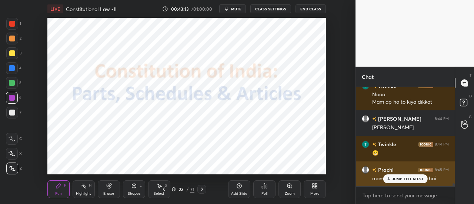
click at [400, 180] on p "JUMP TO LATEST" at bounding box center [408, 179] width 32 height 4
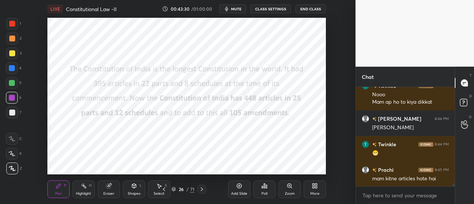
scroll to position [3111, 0]
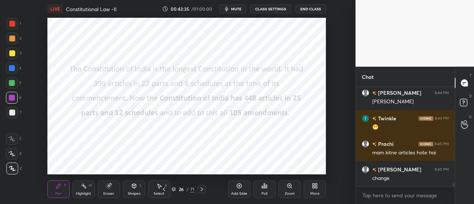
click at [235, 189] on div "Add Slide" at bounding box center [239, 189] width 22 height 18
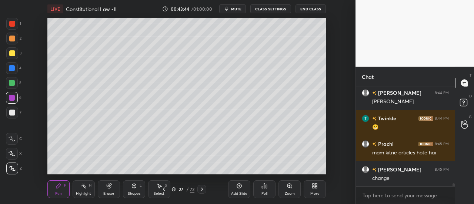
click at [13, 109] on div at bounding box center [12, 113] width 12 height 12
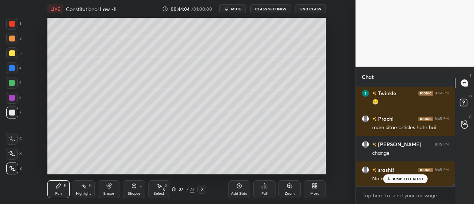
scroll to position [3187, 0]
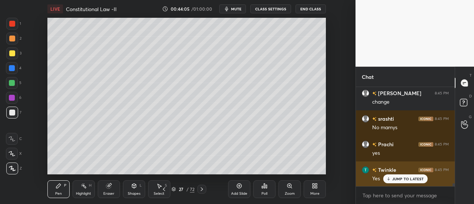
click at [400, 183] on div "JUMP TO LATEST" at bounding box center [405, 178] width 44 height 9
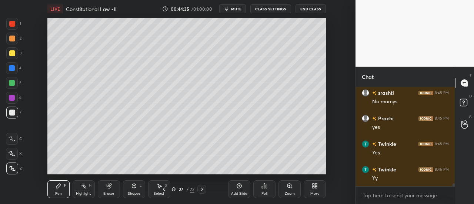
click at [104, 189] on div "Eraser" at bounding box center [109, 189] width 22 height 18
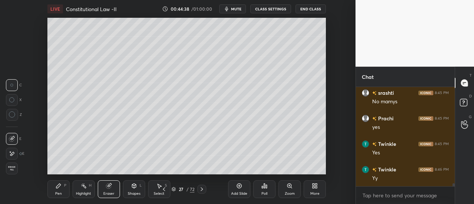
click at [16, 115] on div at bounding box center [12, 115] width 12 height 12
click at [10, 172] on div "Erase all" at bounding box center [12, 169] width 12 height 12
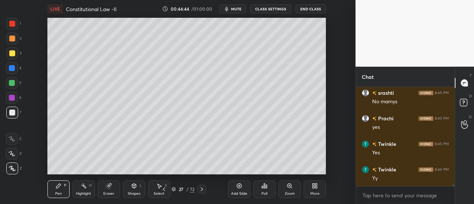
click at [56, 188] on icon at bounding box center [59, 186] width 6 height 6
click at [271, 169] on div "Poll" at bounding box center [264, 189] width 22 height 41
click at [237, 192] on div "Add Slide" at bounding box center [239, 194] width 16 height 4
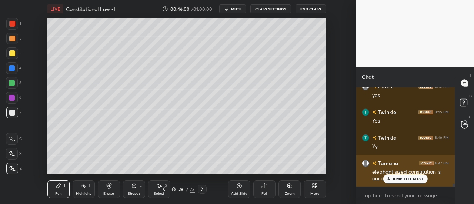
click at [407, 177] on p "JUMP TO LATEST" at bounding box center [408, 179] width 32 height 4
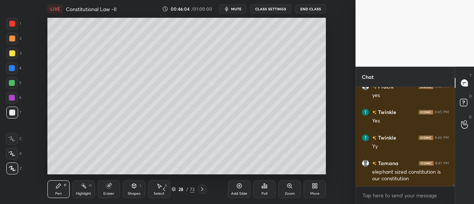
click at [238, 191] on div "Add Slide" at bounding box center [239, 189] width 22 height 18
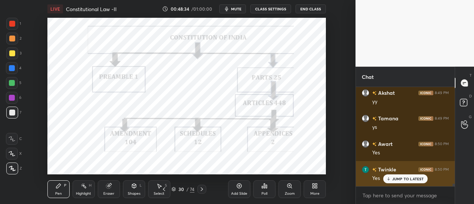
scroll to position [3924, 0]
click at [406, 179] on p "JUMP TO LATEST" at bounding box center [408, 179] width 32 height 4
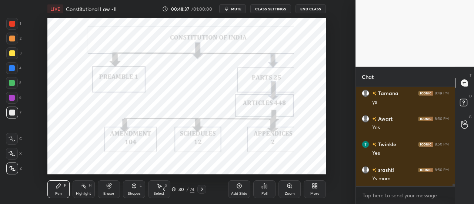
click at [13, 82] on div at bounding box center [12, 83] width 6 height 6
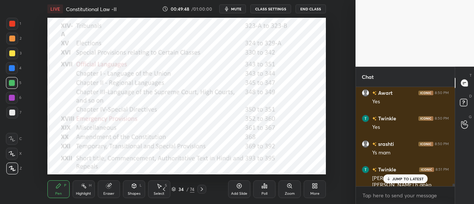
scroll to position [3982, 0]
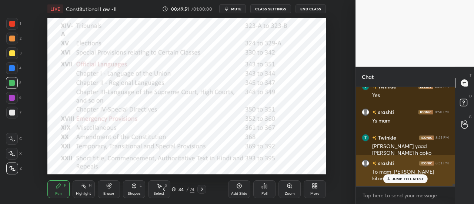
click at [412, 180] on p "JUMP TO LATEST" at bounding box center [408, 179] width 32 height 4
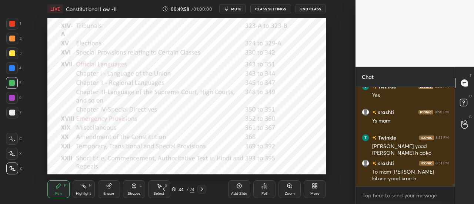
click at [238, 193] on div "Add Slide" at bounding box center [239, 194] width 16 height 4
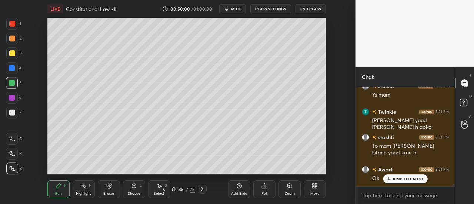
scroll to position [4033, 0]
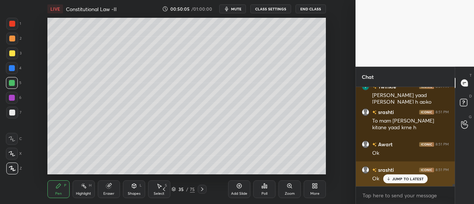
click at [398, 181] on p "JUMP TO LATEST" at bounding box center [408, 179] width 32 height 4
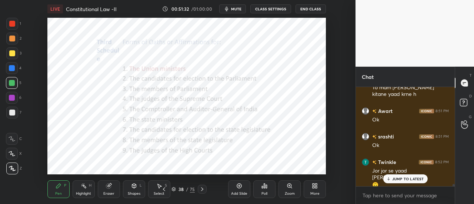
scroll to position [4091, 0]
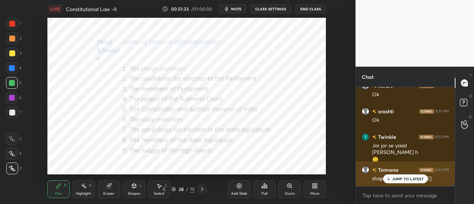
click at [400, 179] on p "JUMP TO LATEST" at bounding box center [408, 179] width 32 height 4
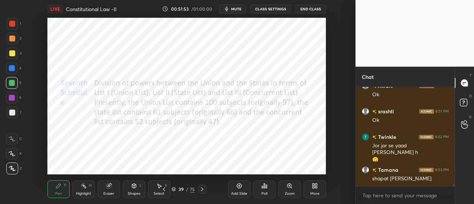
click at [238, 187] on icon at bounding box center [239, 186] width 6 height 6
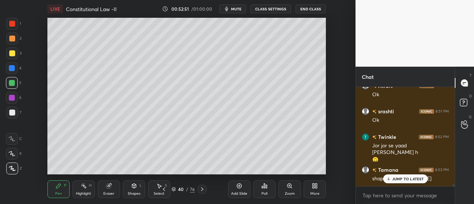
scroll to position [4109, 0]
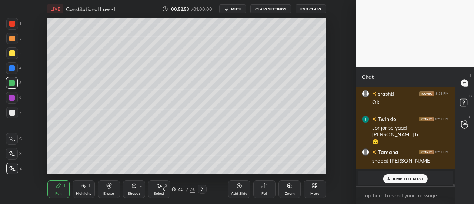
click at [410, 178] on p "JUMP TO LATEST" at bounding box center [408, 179] width 32 height 4
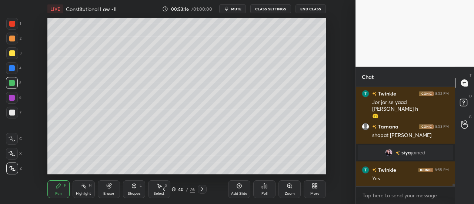
scroll to position [3675, 0]
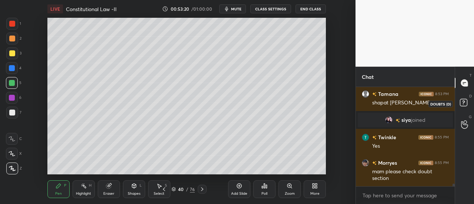
click at [463, 109] on icon at bounding box center [464, 103] width 13 height 13
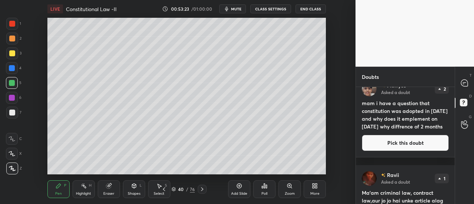
scroll to position [0, 0]
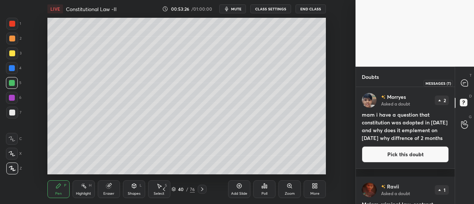
click at [466, 85] on icon at bounding box center [464, 83] width 7 height 7
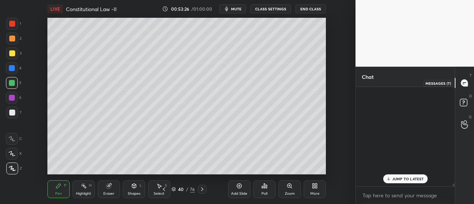
scroll to position [97, 97]
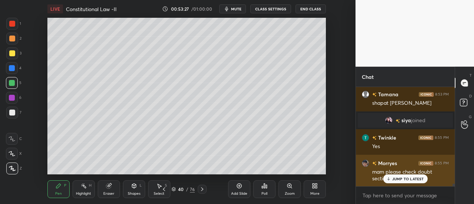
click at [406, 177] on p "JUMP TO LATEST" at bounding box center [408, 179] width 32 height 4
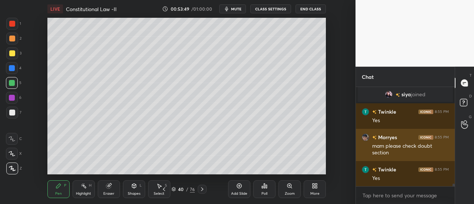
scroll to position [3850, 0]
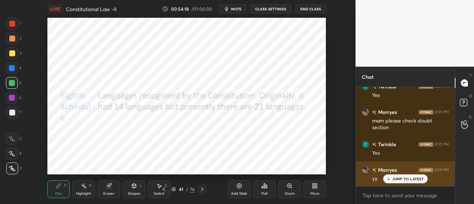
click at [410, 182] on div "JUMP TO LATEST" at bounding box center [405, 178] width 44 height 9
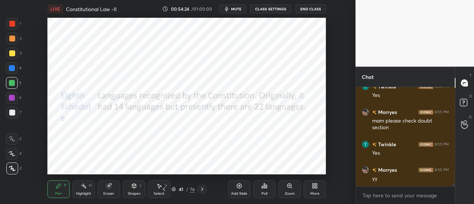
scroll to position [3868, 0]
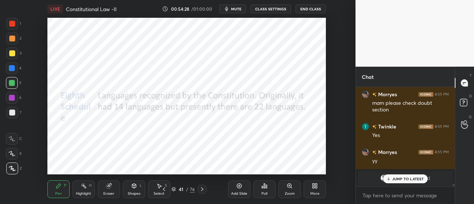
click at [400, 177] on p "JUMP TO LATEST" at bounding box center [408, 179] width 32 height 4
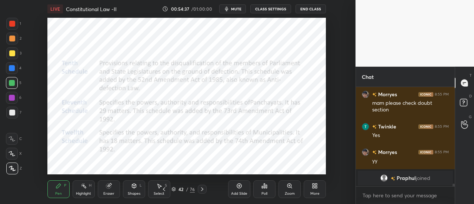
click at [245, 188] on div "Add Slide" at bounding box center [239, 189] width 22 height 18
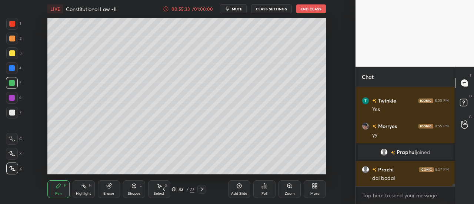
scroll to position [3734, 0]
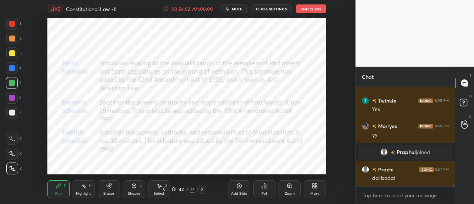
click at [245, 191] on div "Add Slide" at bounding box center [239, 189] width 22 height 18
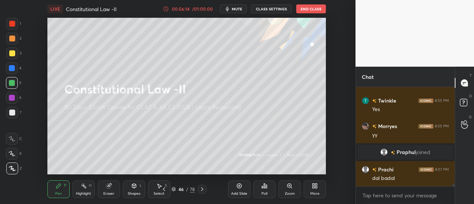
click at [237, 193] on div "Add Slide" at bounding box center [239, 194] width 16 height 4
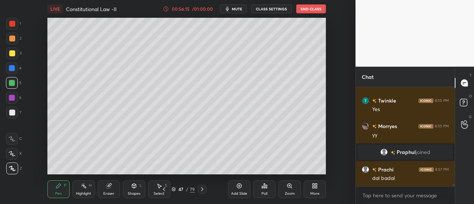
scroll to position [3759, 0]
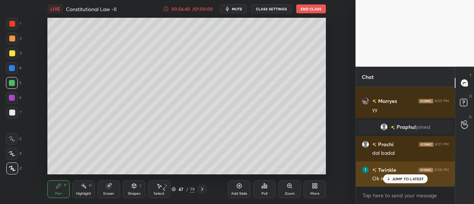
click at [403, 177] on p "JUMP TO LATEST" at bounding box center [408, 179] width 32 height 4
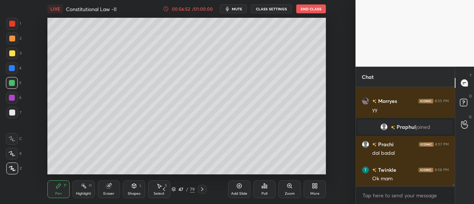
click at [228, 177] on div "Add Slide Poll Zoom More" at bounding box center [277, 189] width 98 height 41
click at [236, 189] on div "Add Slide" at bounding box center [239, 189] width 22 height 18
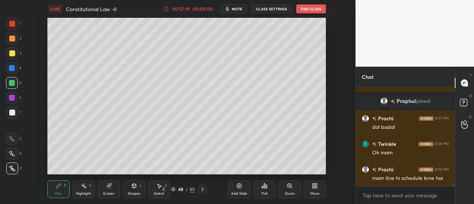
scroll to position [3811, 0]
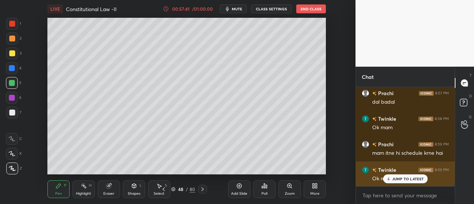
click at [408, 182] on div "JUMP TO LATEST" at bounding box center [405, 178] width 44 height 9
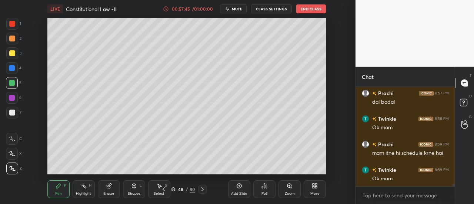
click at [233, 187] on div "Add Slide" at bounding box center [239, 189] width 22 height 18
click at [245, 187] on div "Add Slide" at bounding box center [239, 189] width 22 height 18
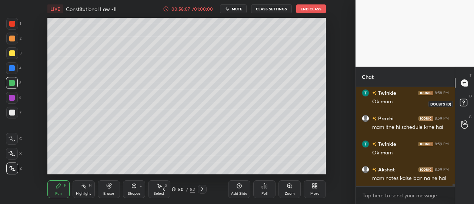
click at [463, 100] on rect at bounding box center [463, 102] width 7 height 7
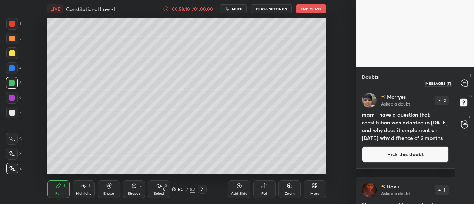
click at [465, 82] on icon at bounding box center [464, 83] width 7 height 7
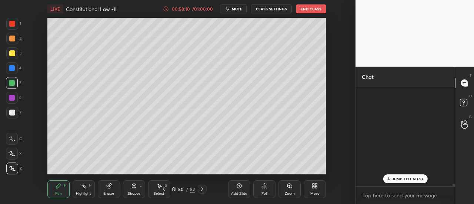
scroll to position [97, 97]
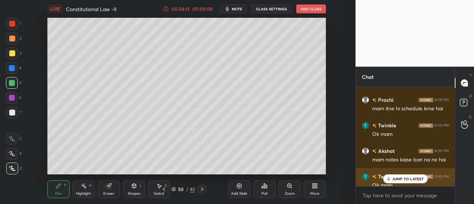
click at [400, 174] on div "JUMP TO LATEST" at bounding box center [405, 178] width 44 height 9
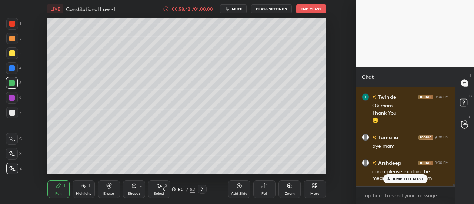
scroll to position [4084, 0]
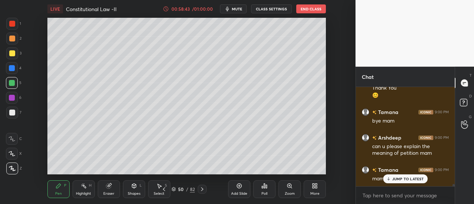
click at [415, 182] on div "JUMP TO LATEST" at bounding box center [405, 178] width 44 height 9
click at [460, 103] on rect at bounding box center [463, 102] width 7 height 7
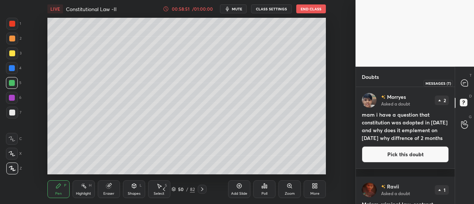
click at [458, 78] on div at bounding box center [465, 82] width 15 height 13
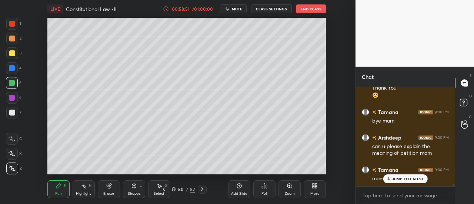
scroll to position [97, 97]
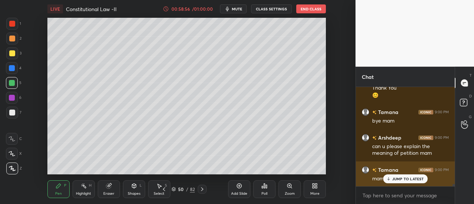
click at [410, 180] on p "JUMP TO LATEST" at bounding box center [408, 179] width 32 height 4
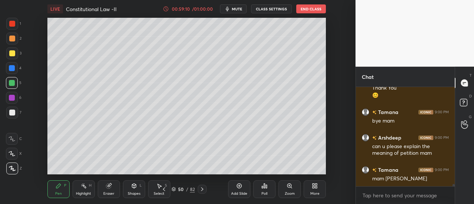
click at [240, 192] on div "Add Slide" at bounding box center [239, 194] width 16 height 4
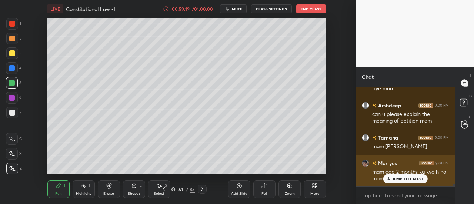
click at [404, 183] on div "JUMP TO LATEST" at bounding box center [405, 178] width 44 height 9
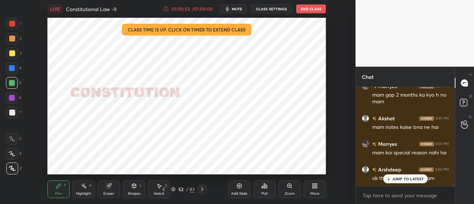
scroll to position [4031, 0]
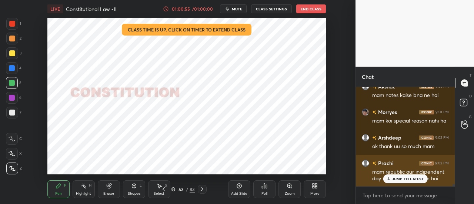
click at [408, 184] on div "Prachi 9:02 PM mam republic aur indipendent day mein kya difference hai" at bounding box center [405, 171] width 99 height 32
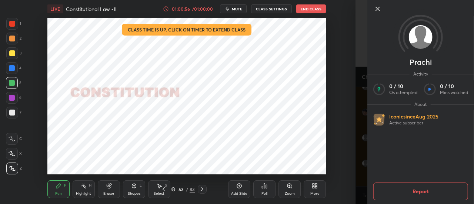
click at [378, 11] on icon at bounding box center [377, 8] width 9 height 9
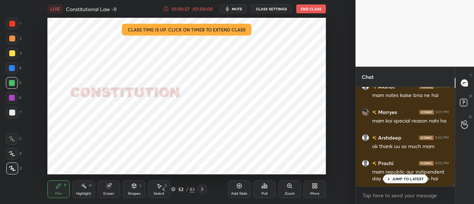
click at [409, 181] on p "JUMP TO LATEST" at bounding box center [408, 179] width 32 height 4
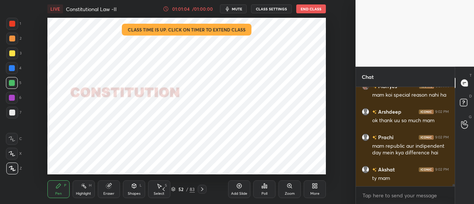
scroll to position [4082, 0]
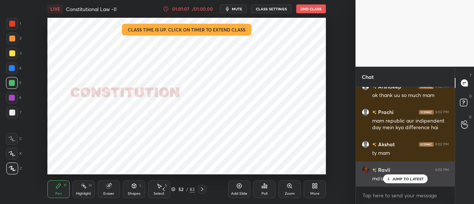
click at [410, 177] on p "JUMP TO LATEST" at bounding box center [408, 179] width 32 height 4
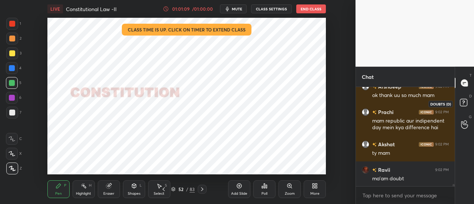
click at [465, 103] on rect at bounding box center [463, 102] width 7 height 7
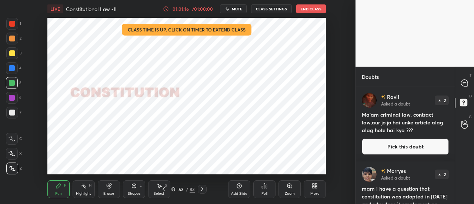
click at [386, 117] on h4 "Ma'am criminal law, contract law,aur jo jo hai unke article alag alag hote hai …" at bounding box center [405, 122] width 87 height 23
click at [467, 91] on div "T Messages (T)" at bounding box center [464, 83] width 19 height 21
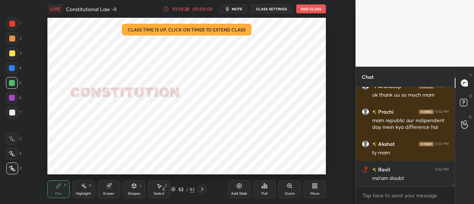
scroll to position [4231, 0]
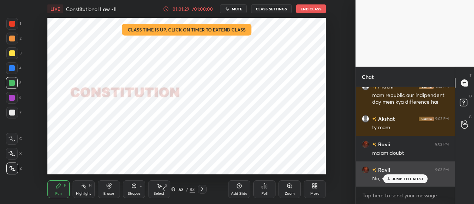
click at [395, 178] on p "JUMP TO LATEST" at bounding box center [408, 179] width 32 height 4
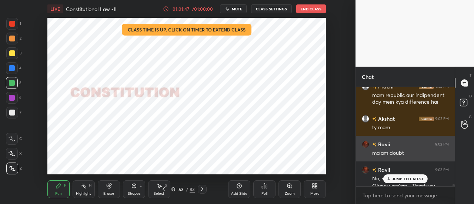
scroll to position [4239, 0]
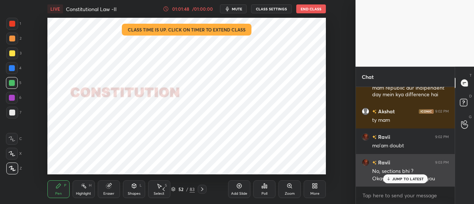
click at [399, 176] on div "JUMP TO LATEST" at bounding box center [405, 178] width 44 height 9
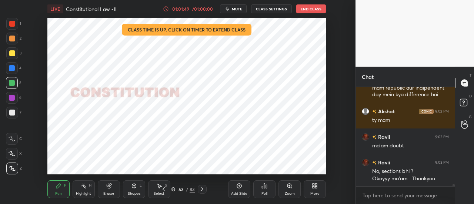
scroll to position [4265, 0]
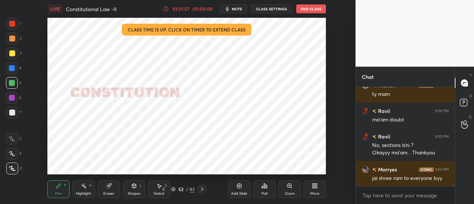
click at [312, 9] on button "End Class" at bounding box center [311, 8] width 30 height 9
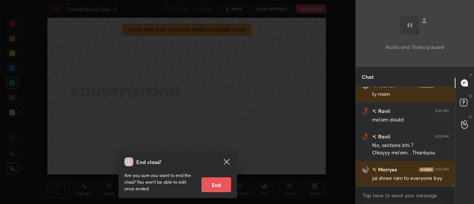
scroll to position [4290, 0]
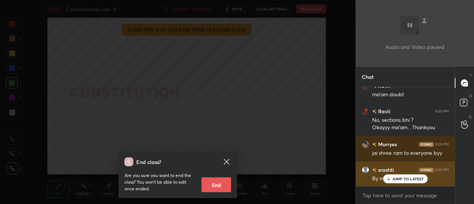
click at [392, 177] on div "JUMP TO LATEST" at bounding box center [405, 178] width 44 height 9
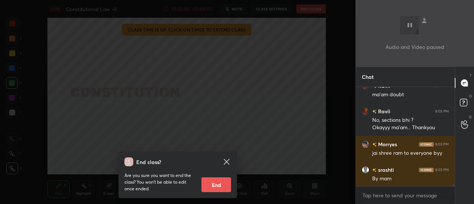
click at [217, 183] on button "End" at bounding box center [217, 184] width 30 height 15
type textarea "x"
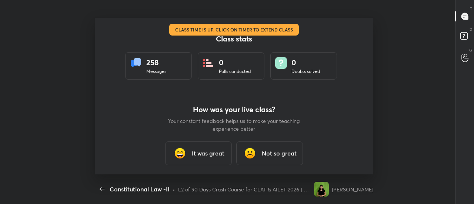
scroll to position [0, 0]
